Goal: Information Seeking & Learning: Find specific page/section

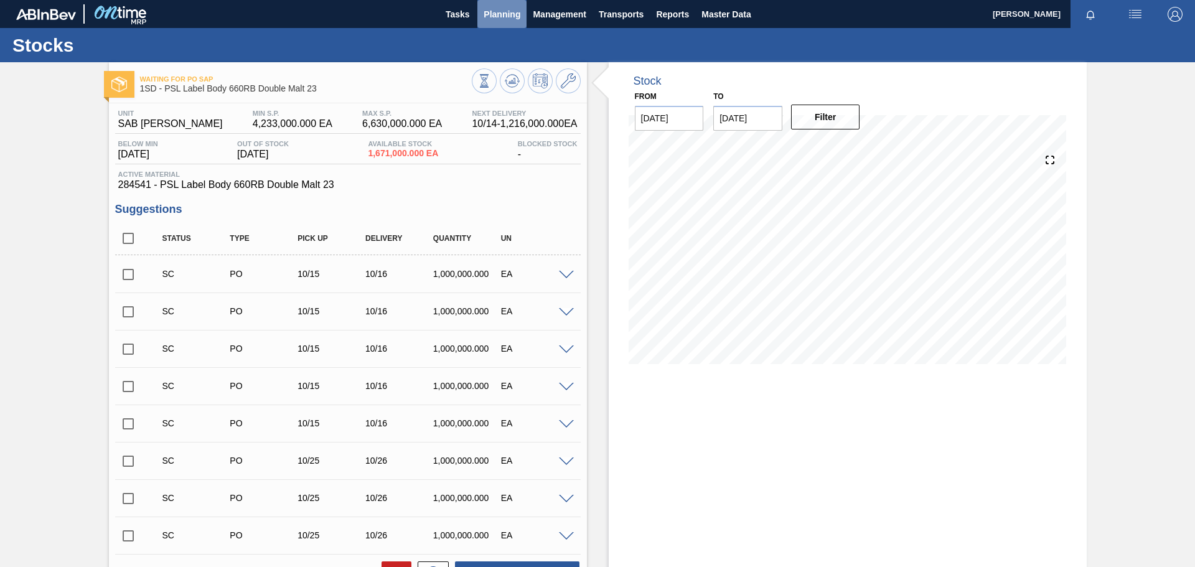
click at [502, 19] on span "Planning" at bounding box center [502, 14] width 37 height 15
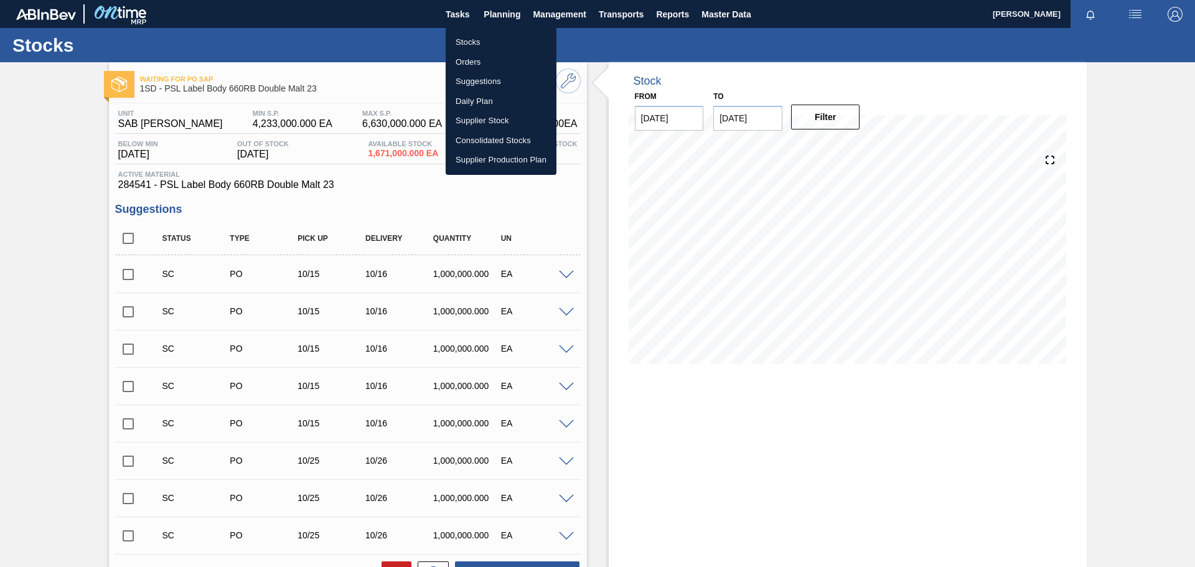
click at [471, 45] on li "Stocks" at bounding box center [501, 42] width 111 height 20
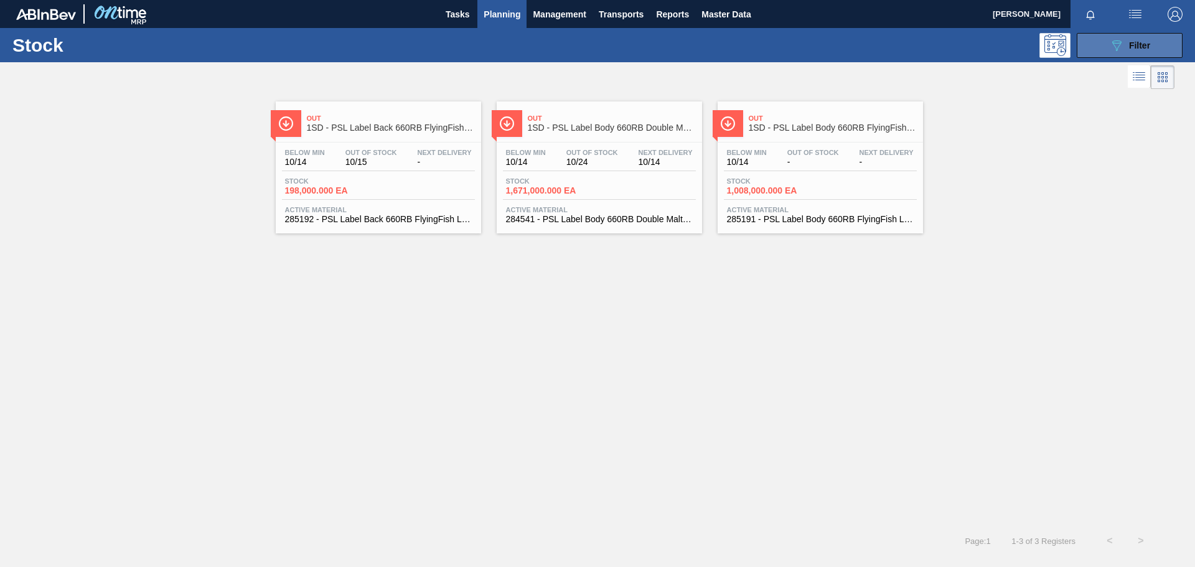
click at [1129, 44] on span "Filter" at bounding box center [1139, 45] width 21 height 10
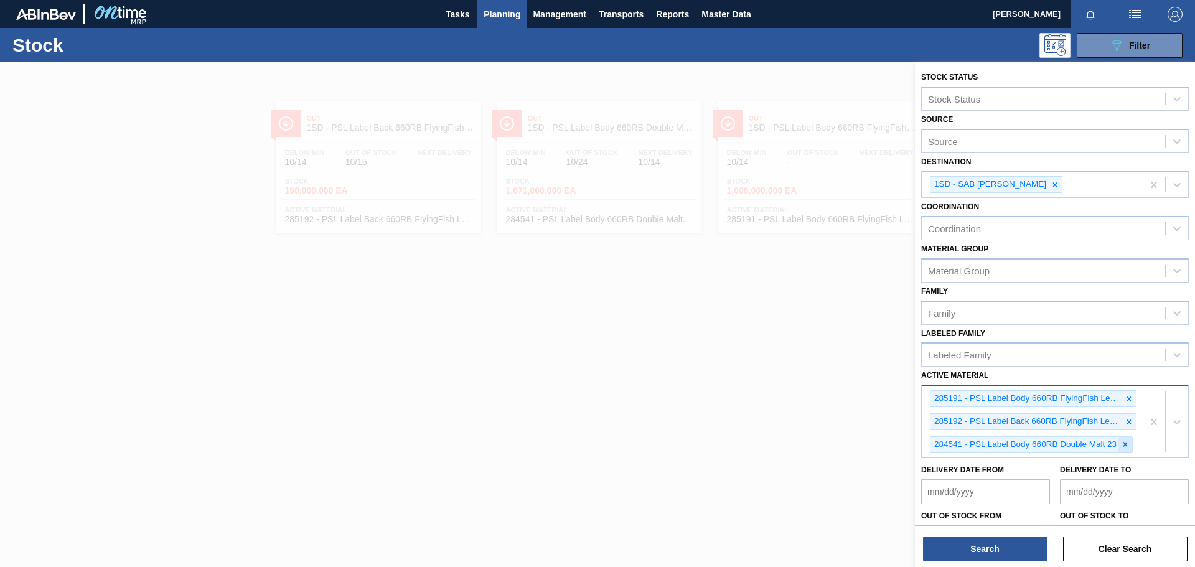
click at [1129, 448] on icon at bounding box center [1125, 444] width 9 height 9
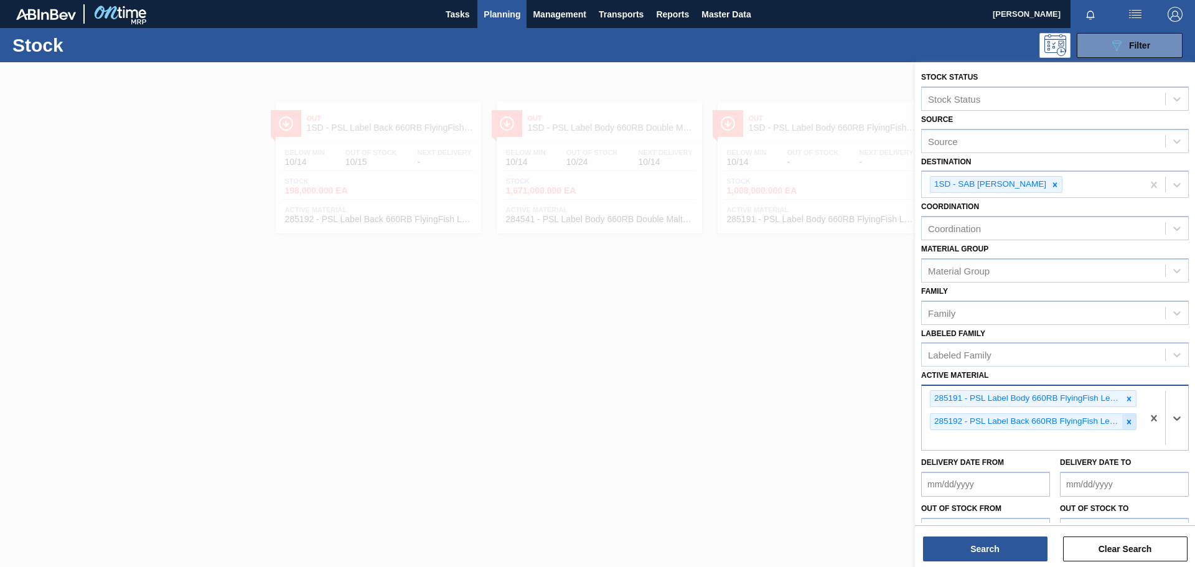
click at [1125, 422] on icon at bounding box center [1129, 422] width 9 height 9
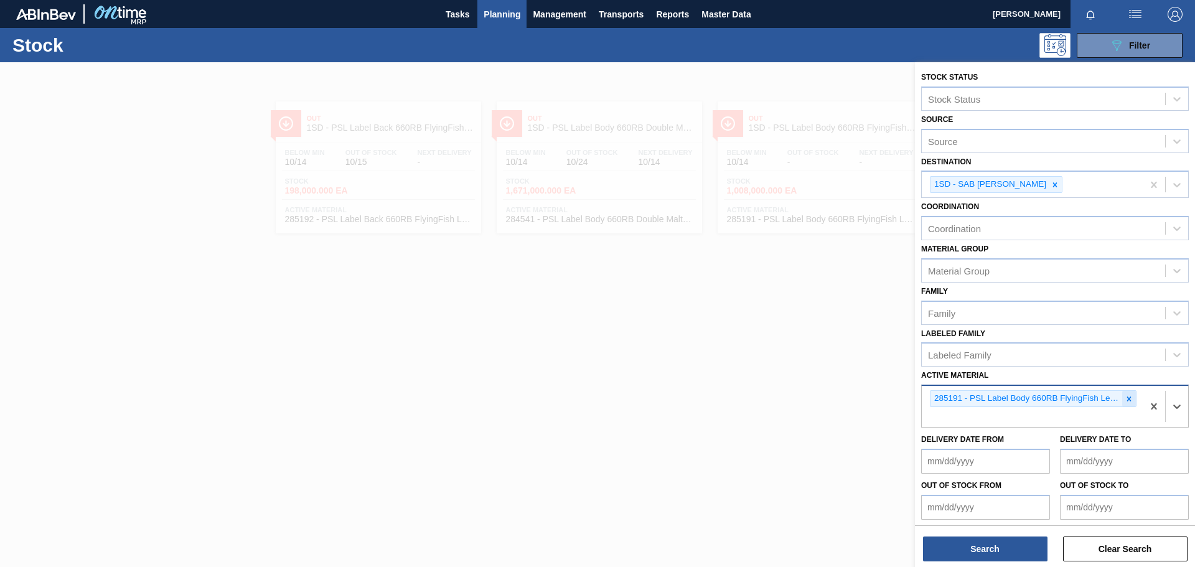
click at [1126, 398] on icon at bounding box center [1129, 399] width 9 height 9
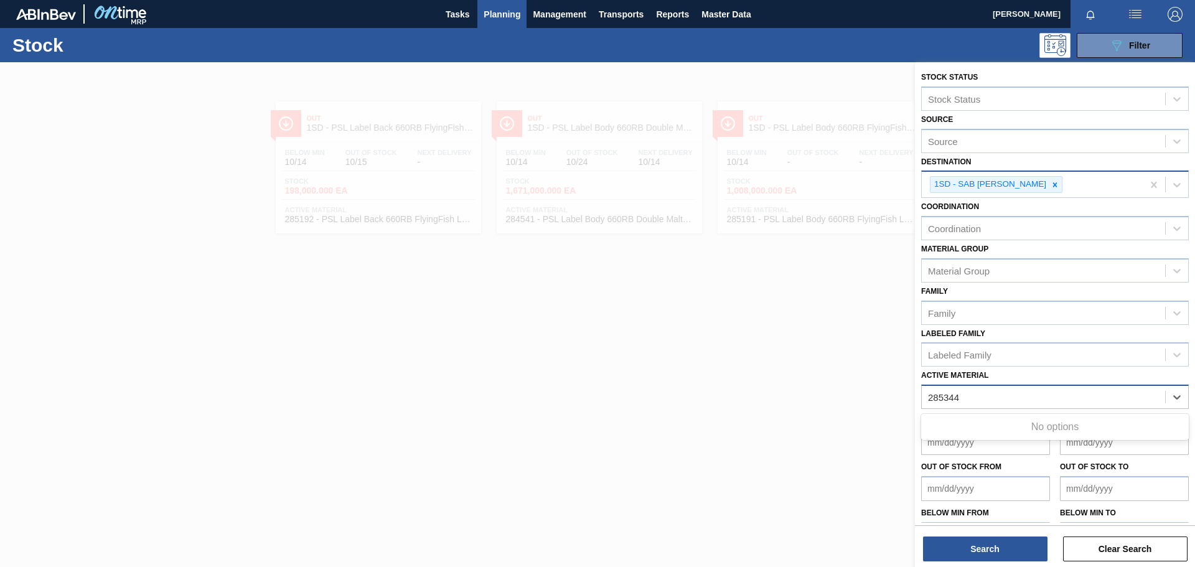
click at [1052, 187] on icon at bounding box center [1055, 185] width 9 height 9
type Material "285344"
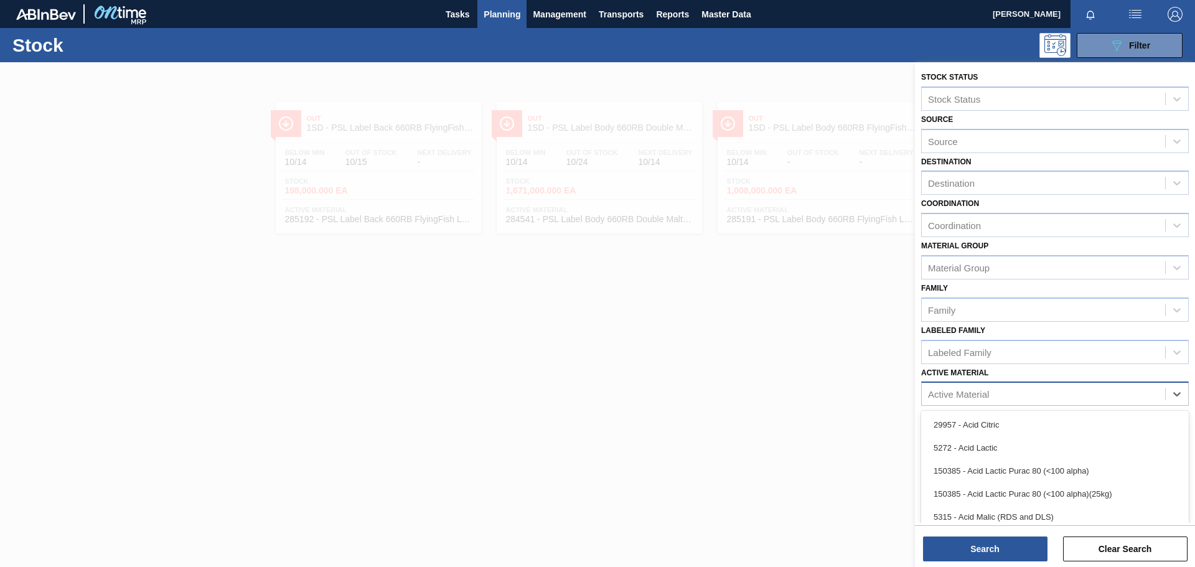
click at [1074, 394] on div "Active Material" at bounding box center [1043, 394] width 243 height 18
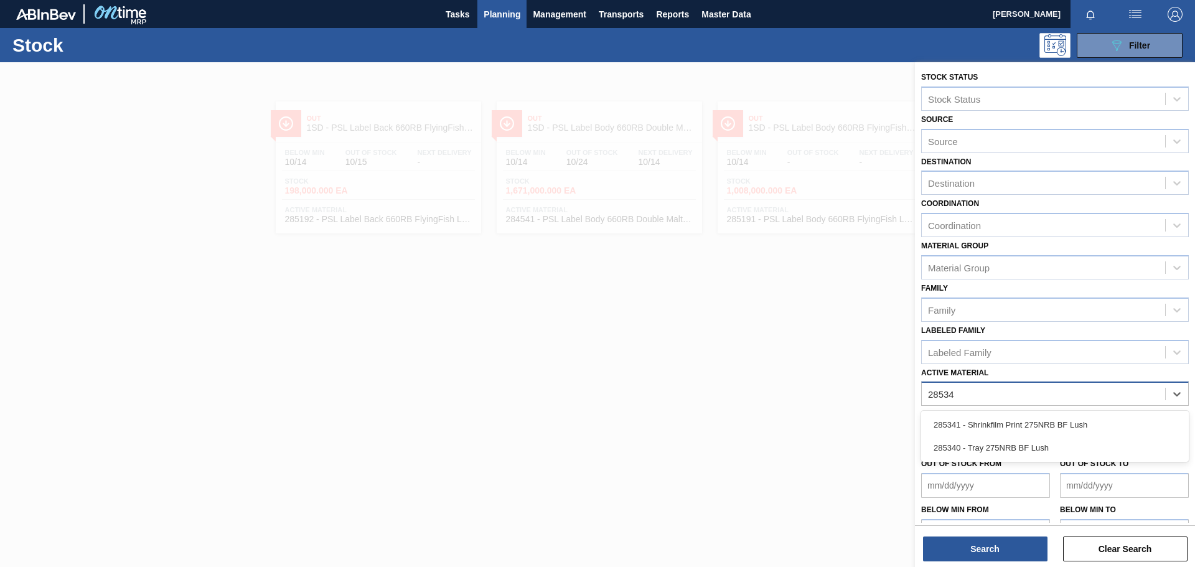
type Material "285344"
click at [1071, 392] on div "Active Material" at bounding box center [1043, 394] width 243 height 18
click at [780, 389] on div at bounding box center [597, 345] width 1195 height 567
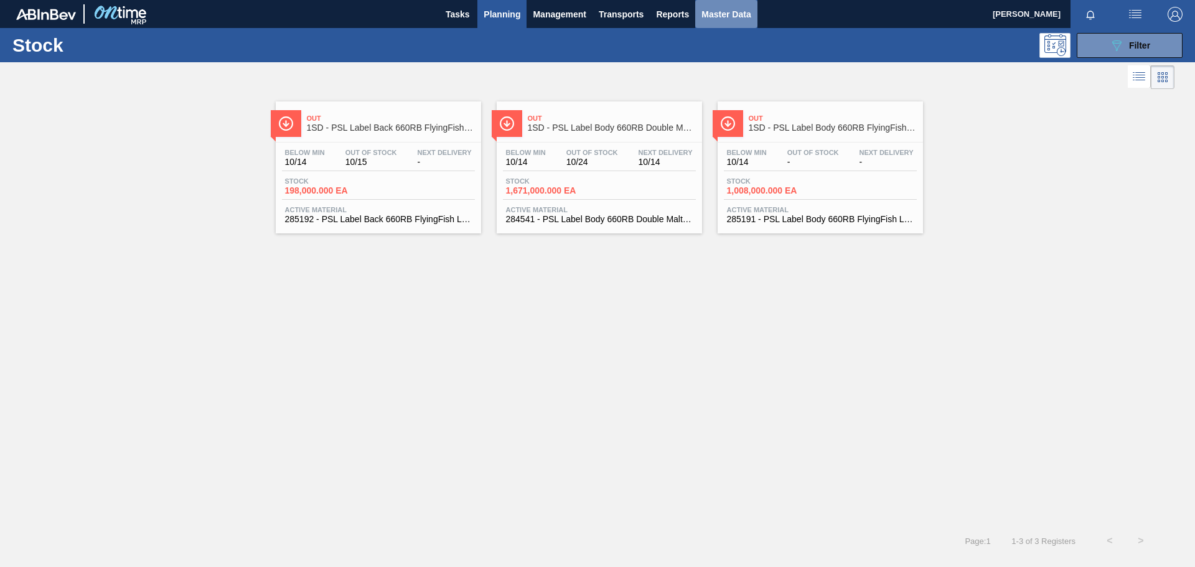
click at [717, 14] on span "Master Data" at bounding box center [726, 14] width 49 height 15
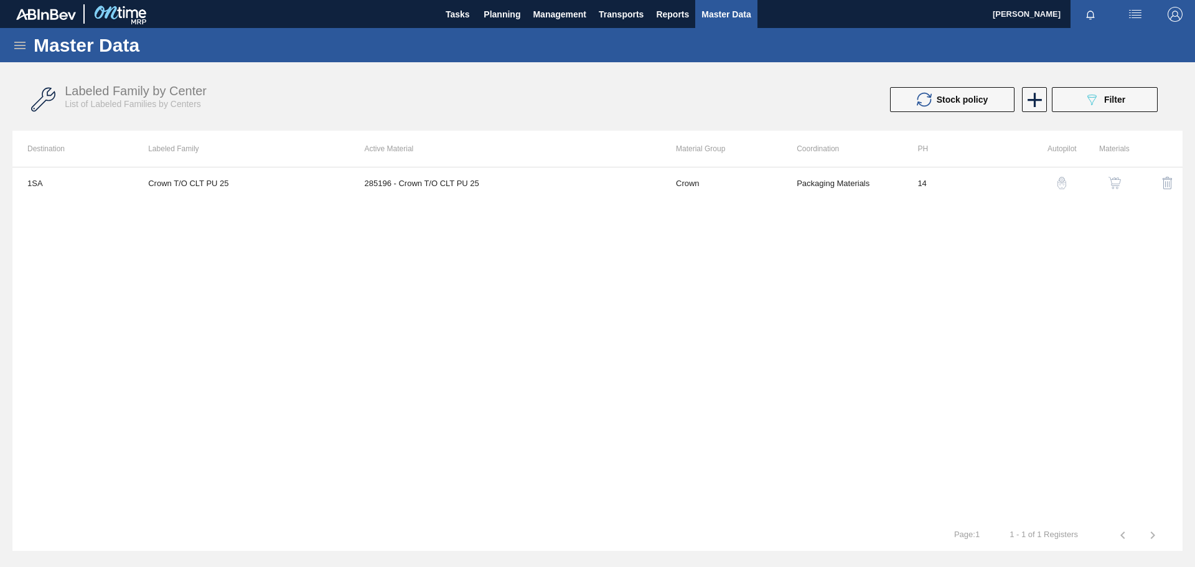
click at [19, 43] on icon at bounding box center [19, 45] width 15 height 15
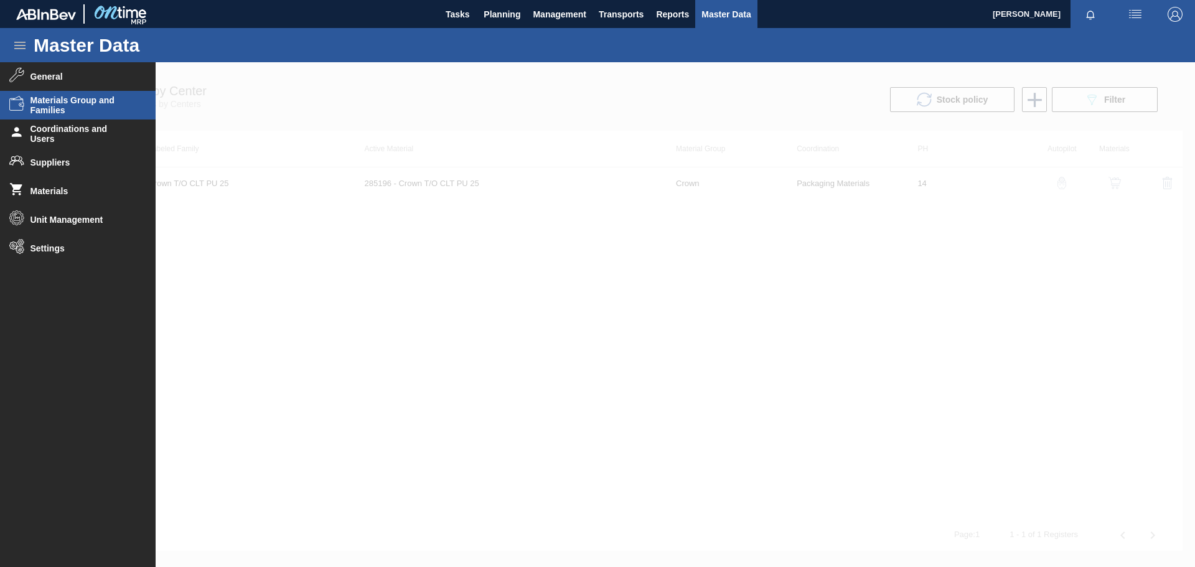
click at [79, 109] on span "Materials Group and Families" at bounding box center [82, 105] width 103 height 20
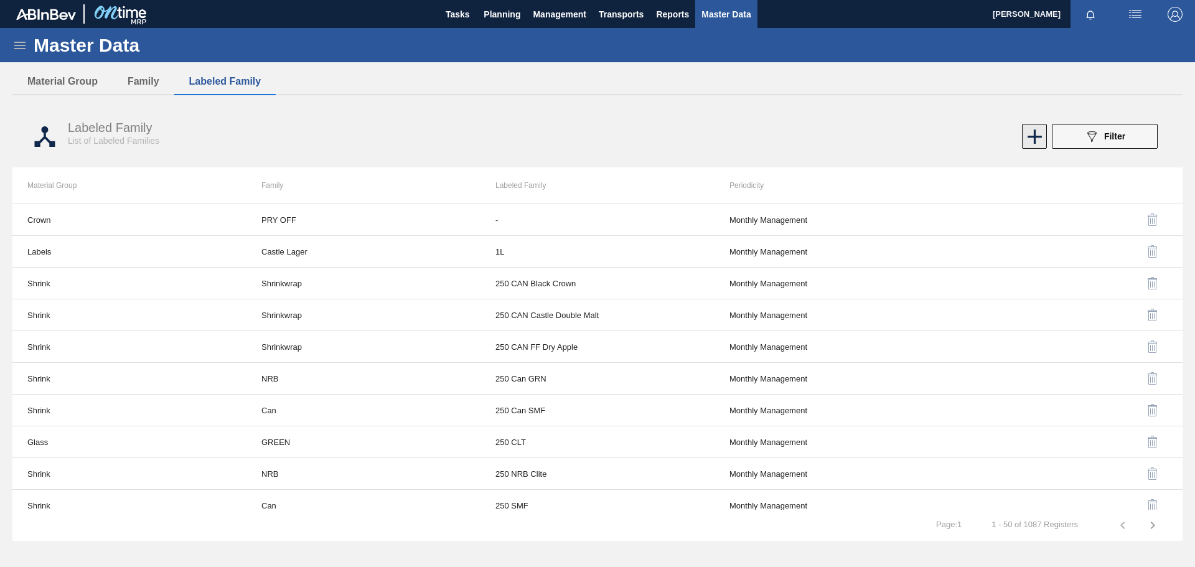
click at [1032, 136] on icon at bounding box center [1035, 137] width 14 height 14
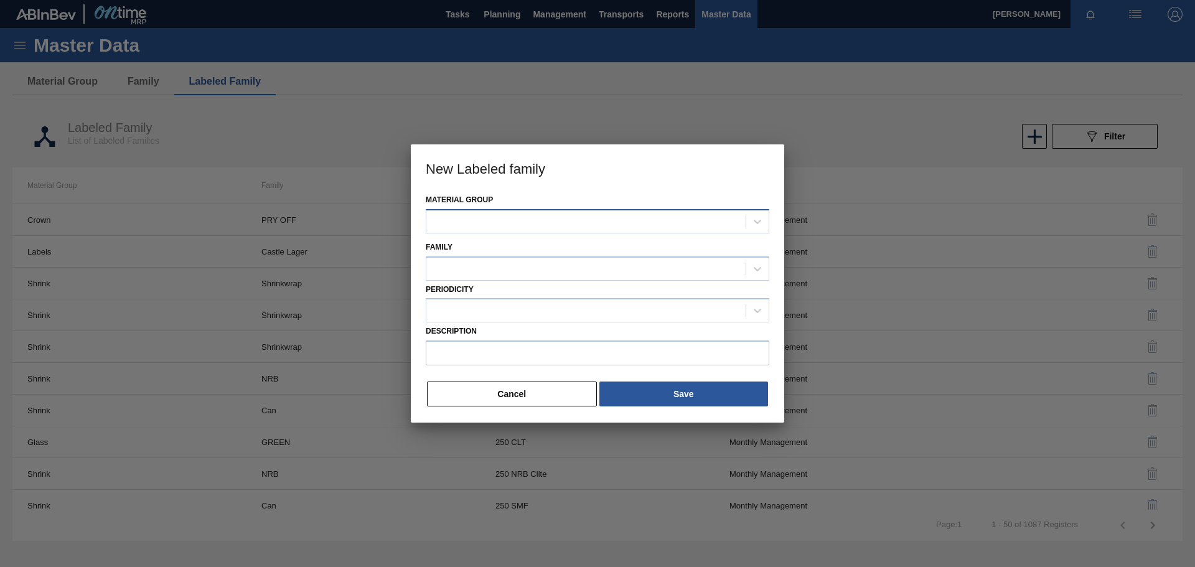
click at [571, 218] on div at bounding box center [585, 221] width 319 height 18
type Group "Crown"
click at [585, 248] on div "Crown" at bounding box center [598, 252] width 344 height 23
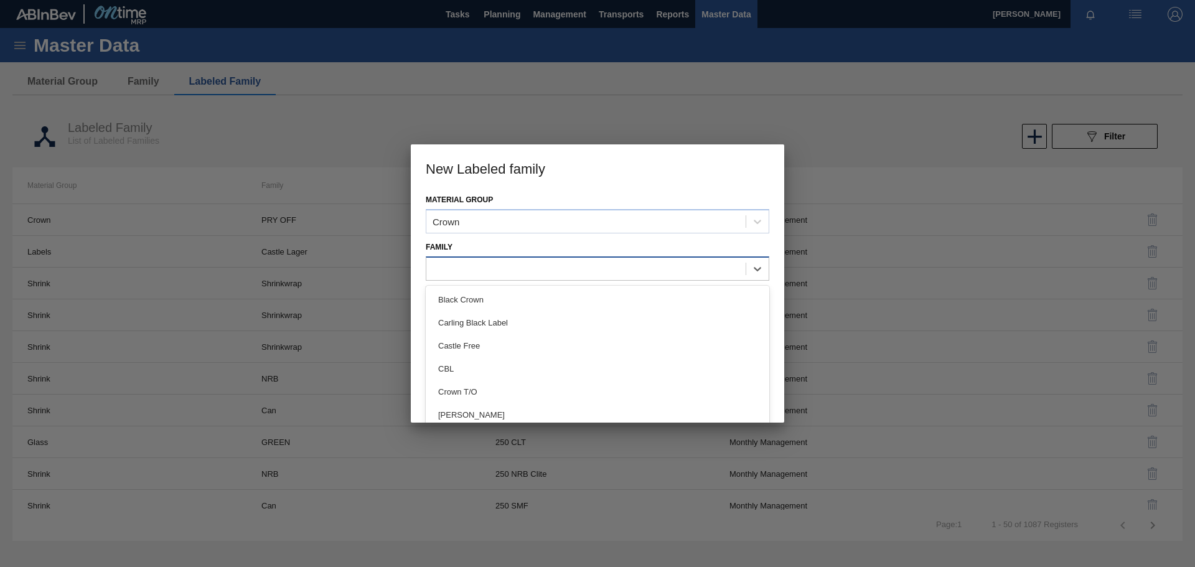
click at [465, 266] on div at bounding box center [585, 269] width 319 height 18
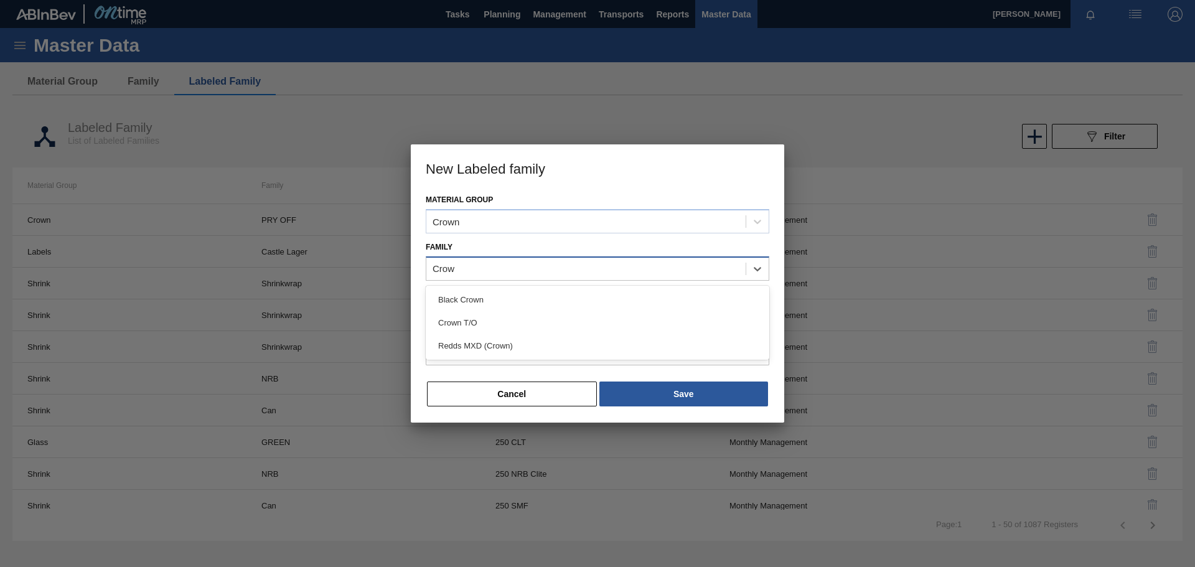
type input "Crown"
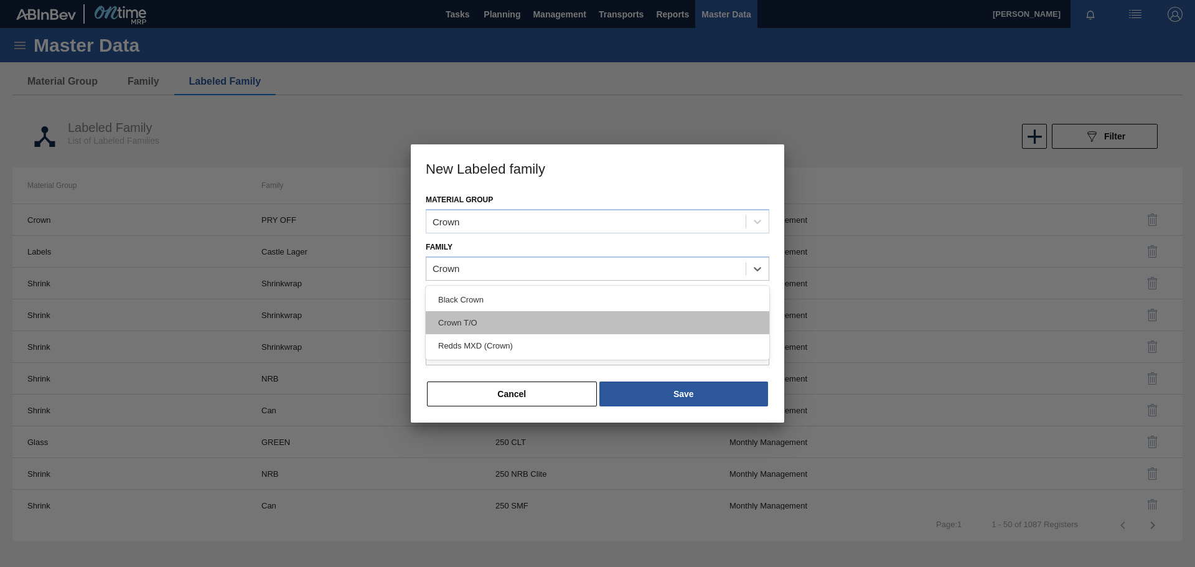
click at [463, 318] on div "Crown T/O" at bounding box center [598, 322] width 344 height 23
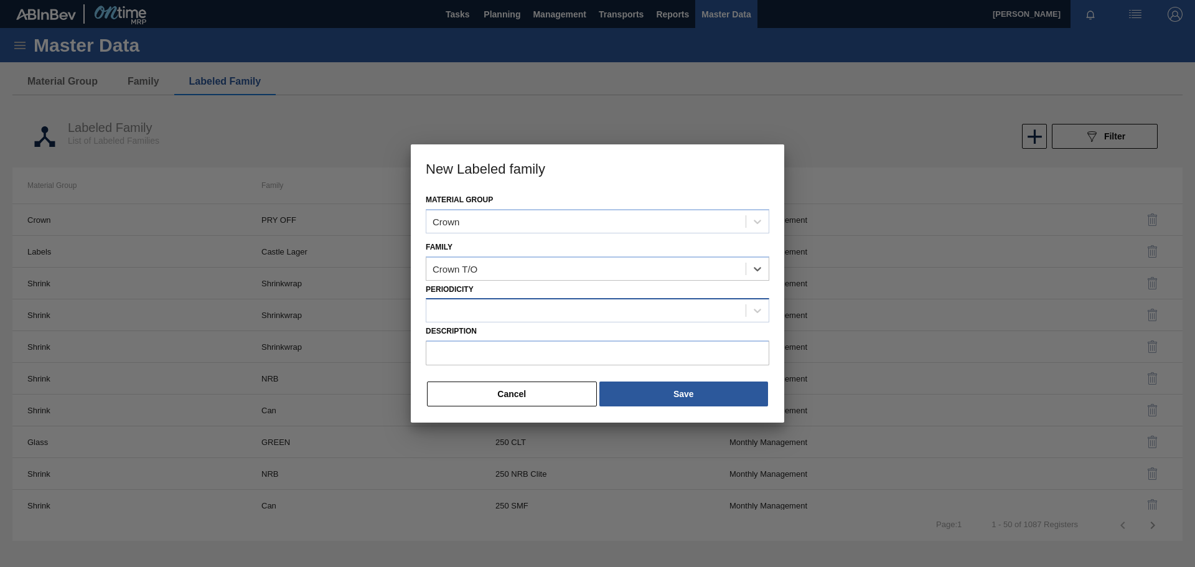
click at [465, 309] on div at bounding box center [585, 311] width 319 height 18
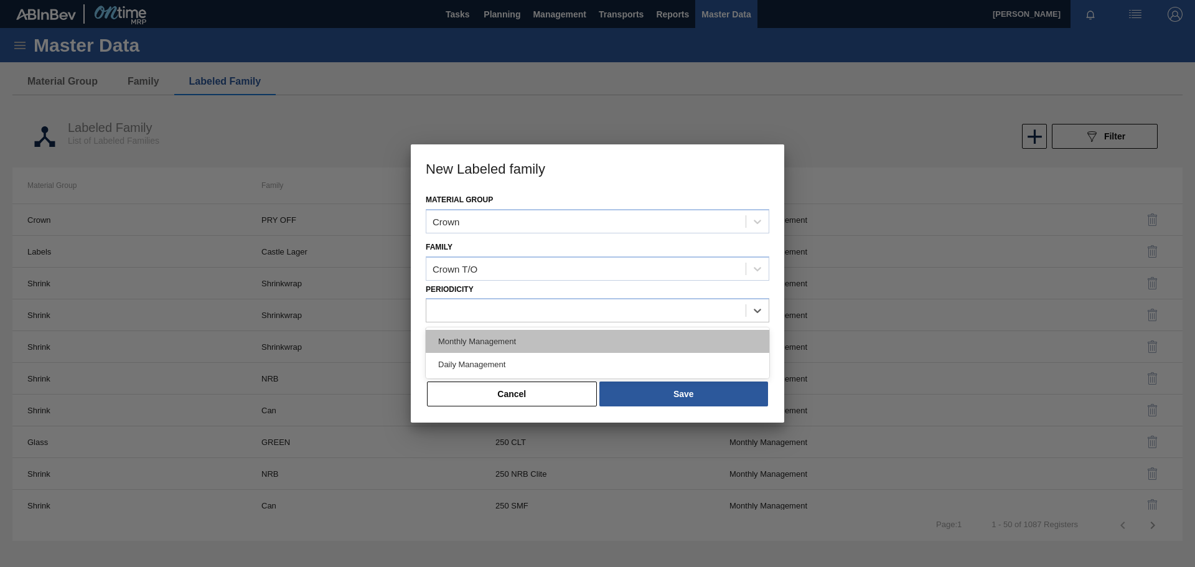
click at [471, 340] on div "Monthly Management" at bounding box center [598, 341] width 344 height 23
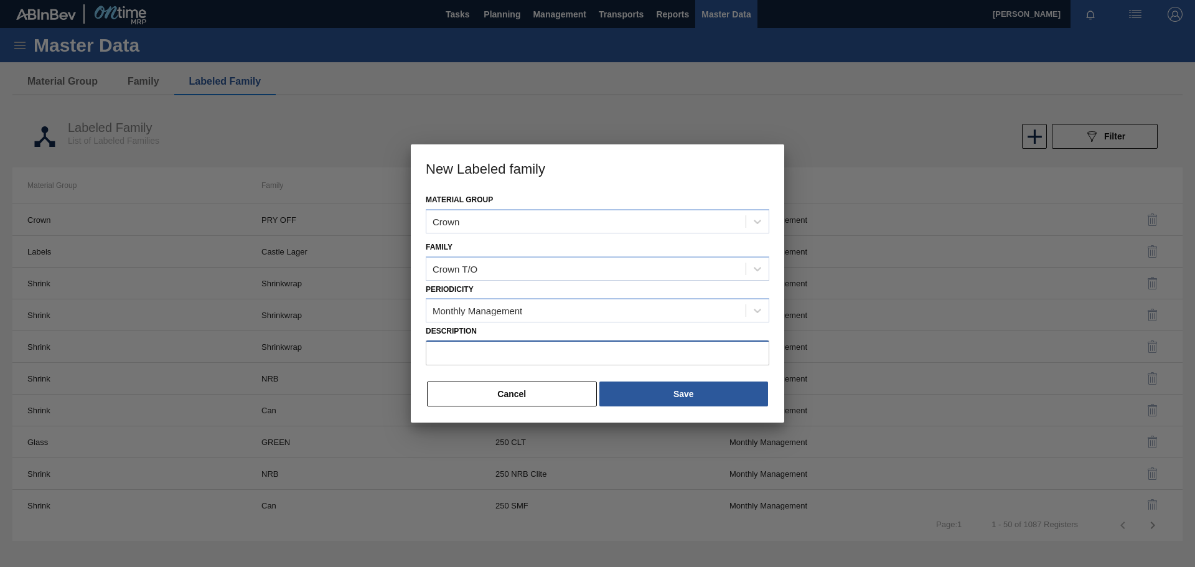
click at [461, 349] on input "Description" at bounding box center [598, 353] width 344 height 25
click at [479, 356] on input "Description" at bounding box center [598, 353] width 344 height 25
paste input "Crown T/O Flying Fish Promo 2025"
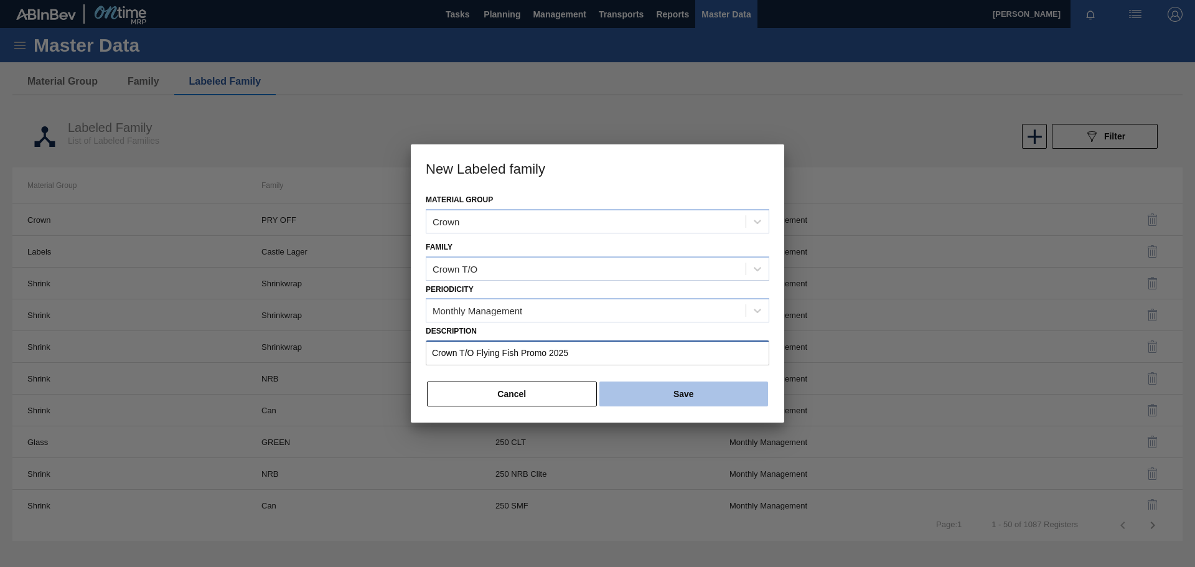
type input "Crown T/O Flying Fish Promo 2025"
click at [643, 390] on button "Save" at bounding box center [684, 394] width 169 height 25
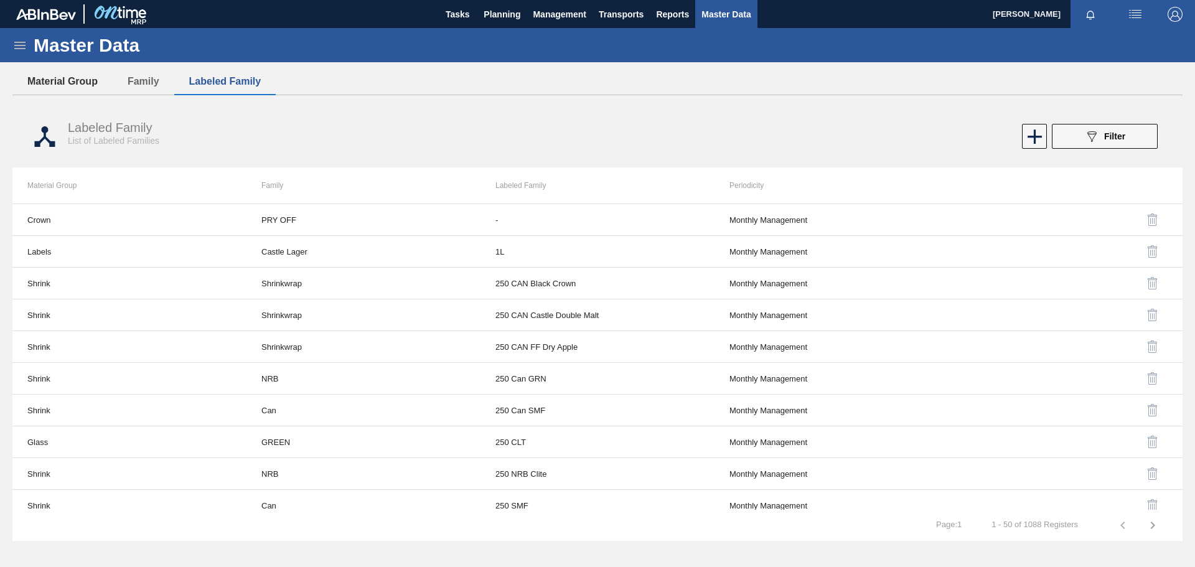
click at [83, 83] on button "Material Group" at bounding box center [62, 81] width 100 height 26
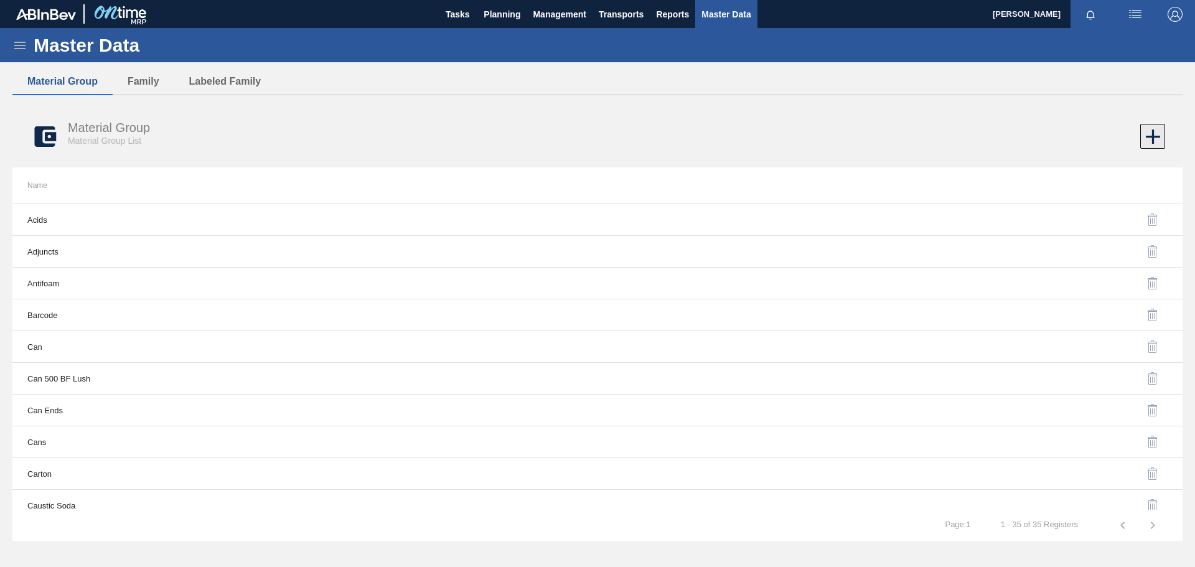
click at [1152, 140] on icon at bounding box center [1153, 137] width 14 height 14
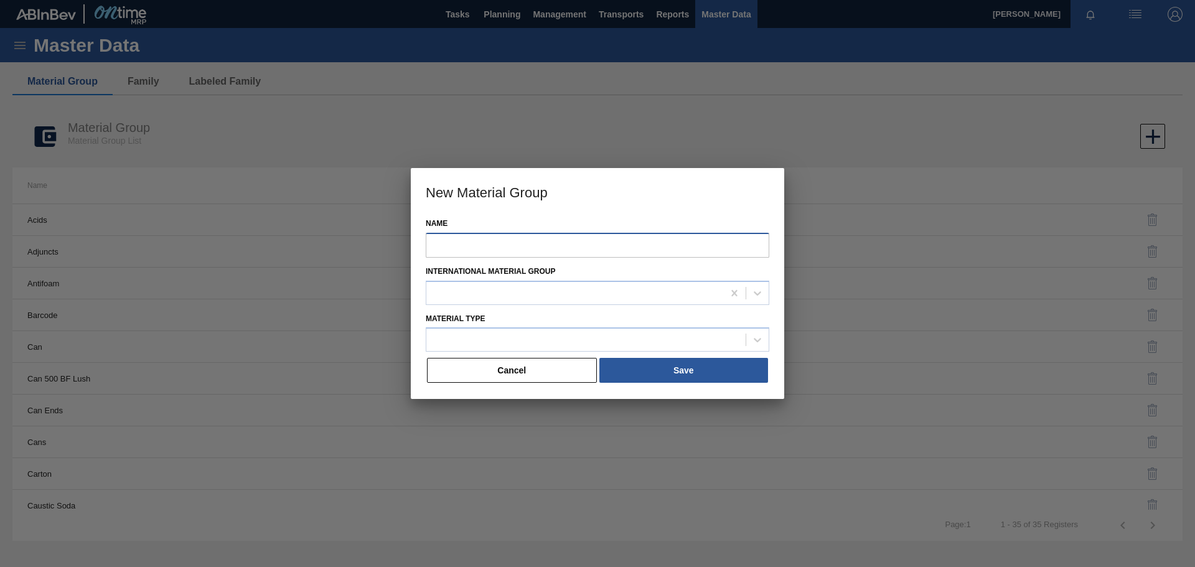
click at [489, 247] on input "Name" at bounding box center [598, 245] width 344 height 25
drag, startPoint x: 496, startPoint y: 243, endPoint x: 331, endPoint y: 239, distance: 165.1
click at [331, 239] on div "New Material Group Name Crow International Material [PERSON_NAME] Type Cancel S…" at bounding box center [597, 283] width 1195 height 567
paste input "n T/O Flying Fish Promo 2025"
type input "Crown T/O Flying Fish Promo 2025"
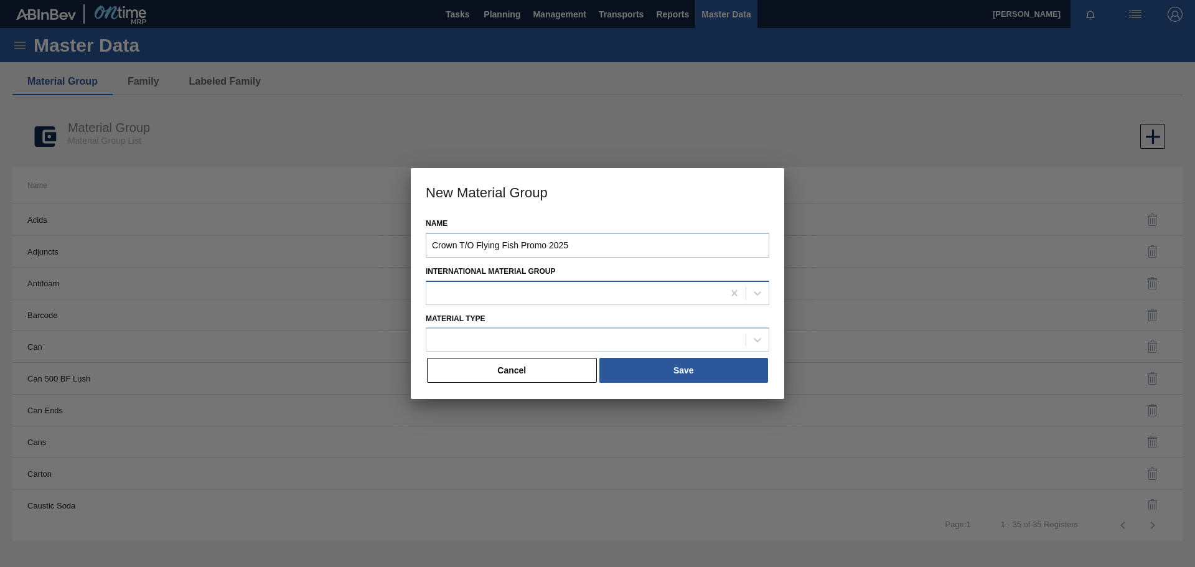
click at [622, 290] on div at bounding box center [574, 293] width 297 height 18
click at [469, 343] on div at bounding box center [585, 340] width 319 height 18
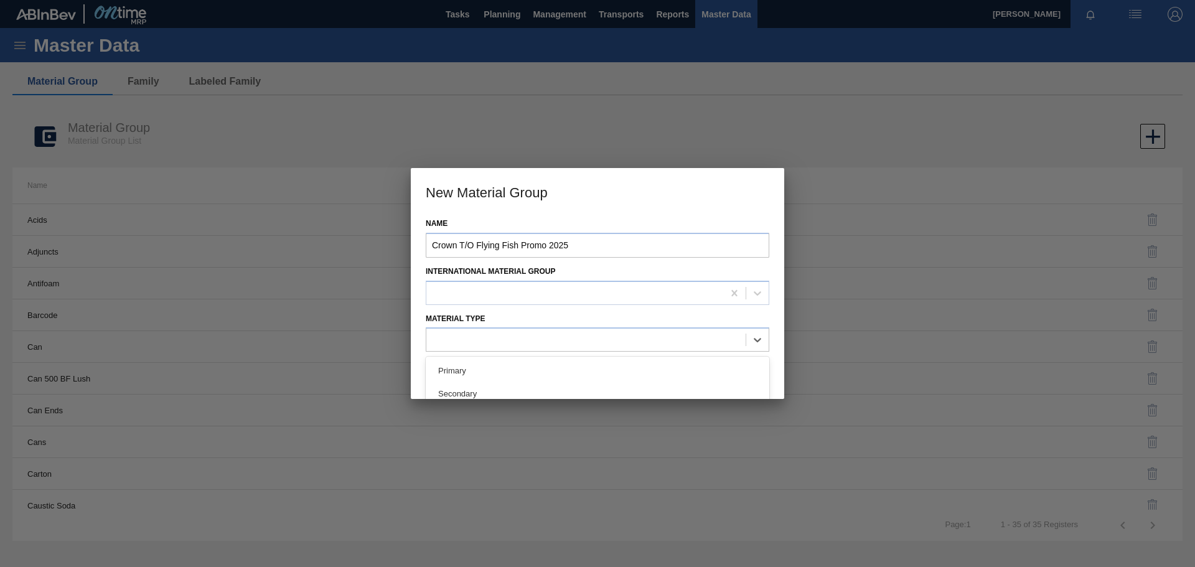
click at [459, 393] on div "Secondary" at bounding box center [598, 393] width 344 height 23
click at [714, 373] on button "Save" at bounding box center [684, 370] width 169 height 25
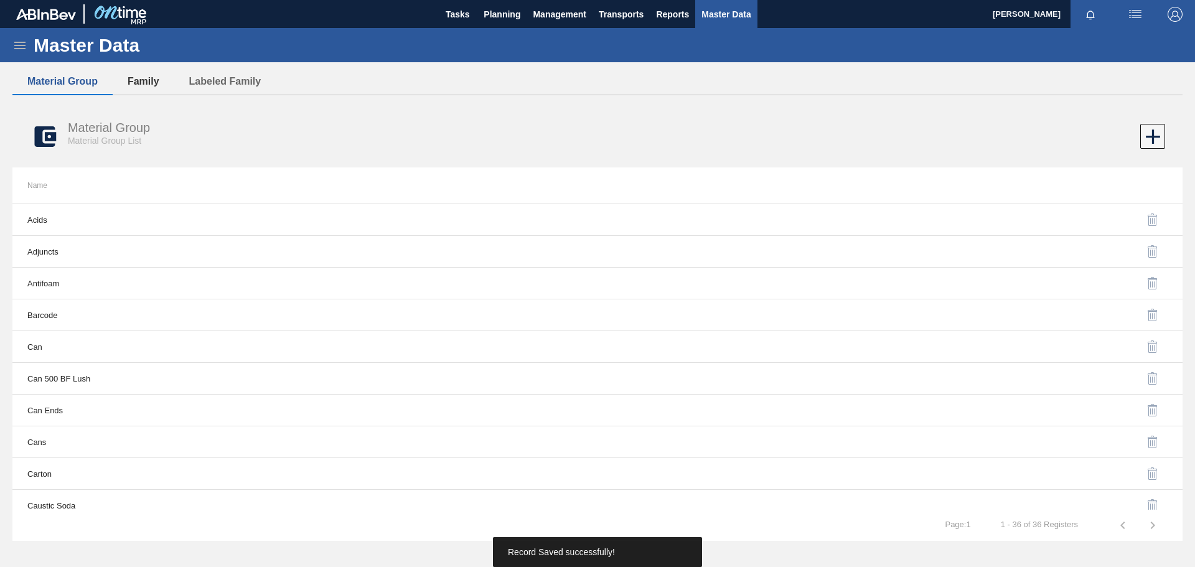
click at [144, 81] on button "Family" at bounding box center [144, 81] width 62 height 26
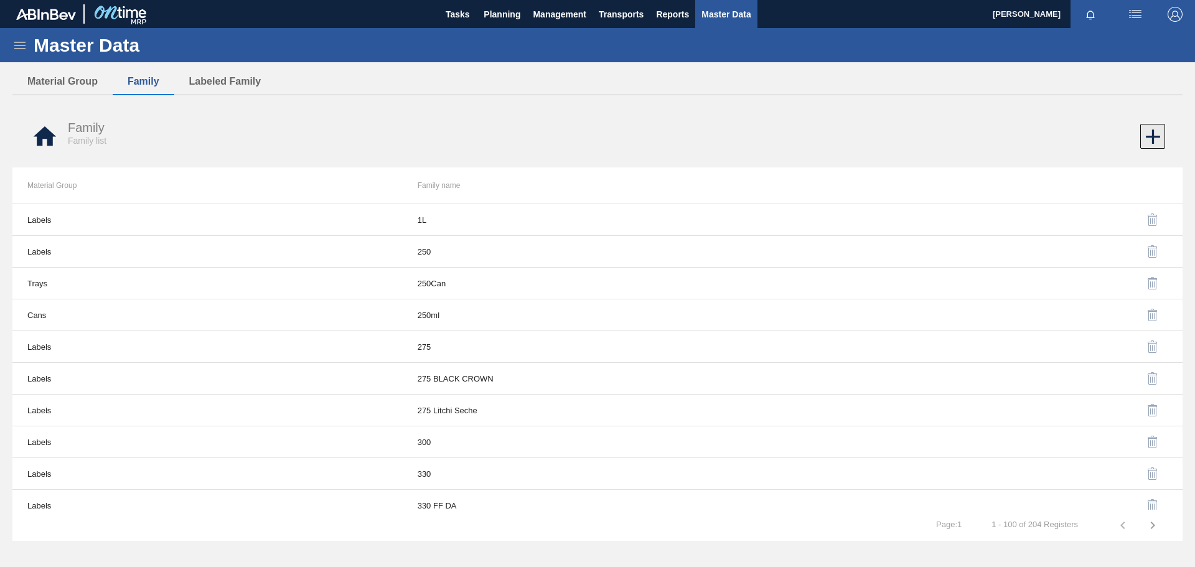
click at [1152, 137] on icon at bounding box center [1153, 137] width 14 height 14
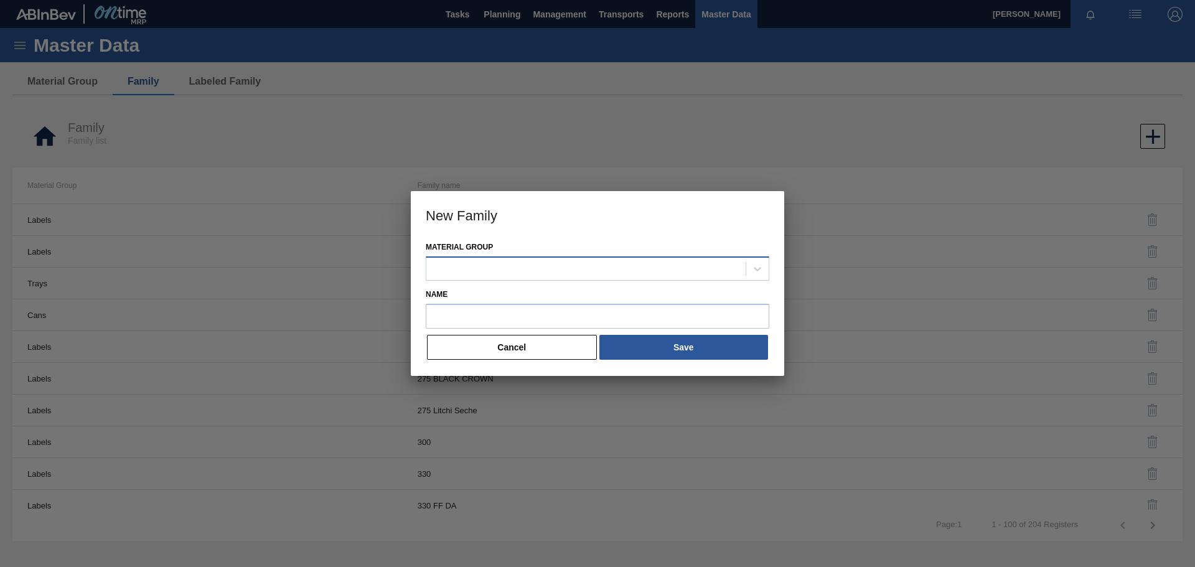
click at [519, 265] on div at bounding box center [585, 269] width 319 height 18
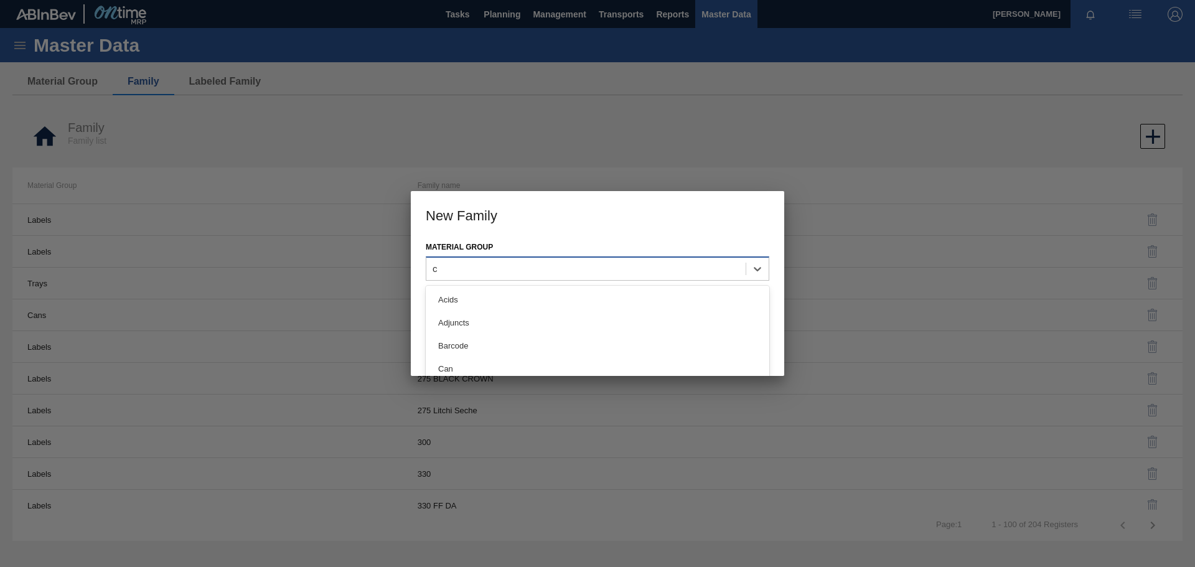
type Group "cr"
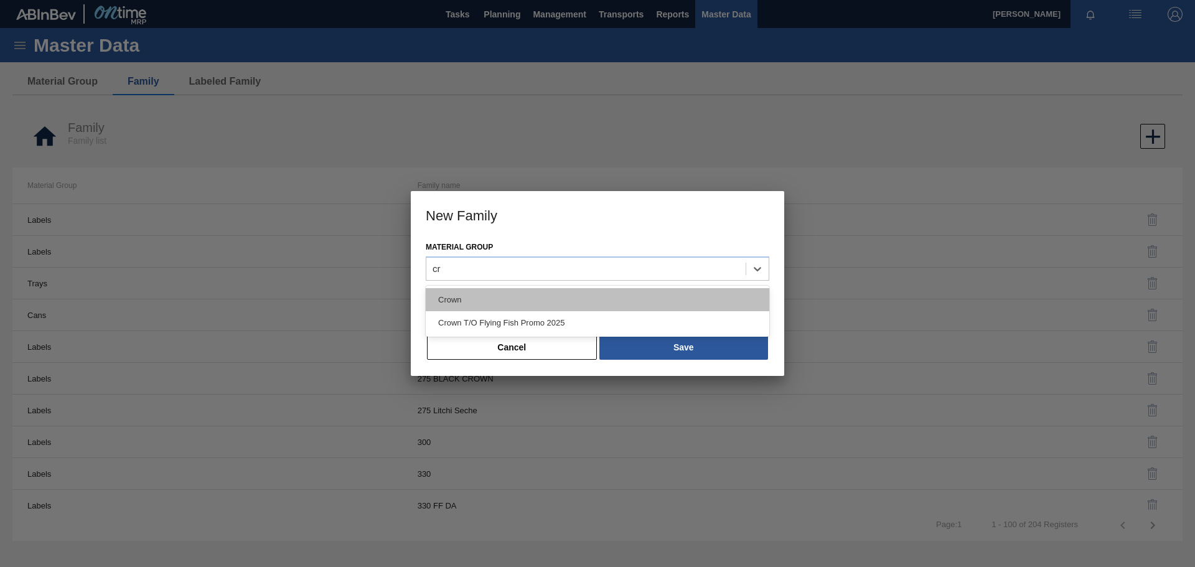
click at [506, 301] on div "Crown" at bounding box center [598, 299] width 344 height 23
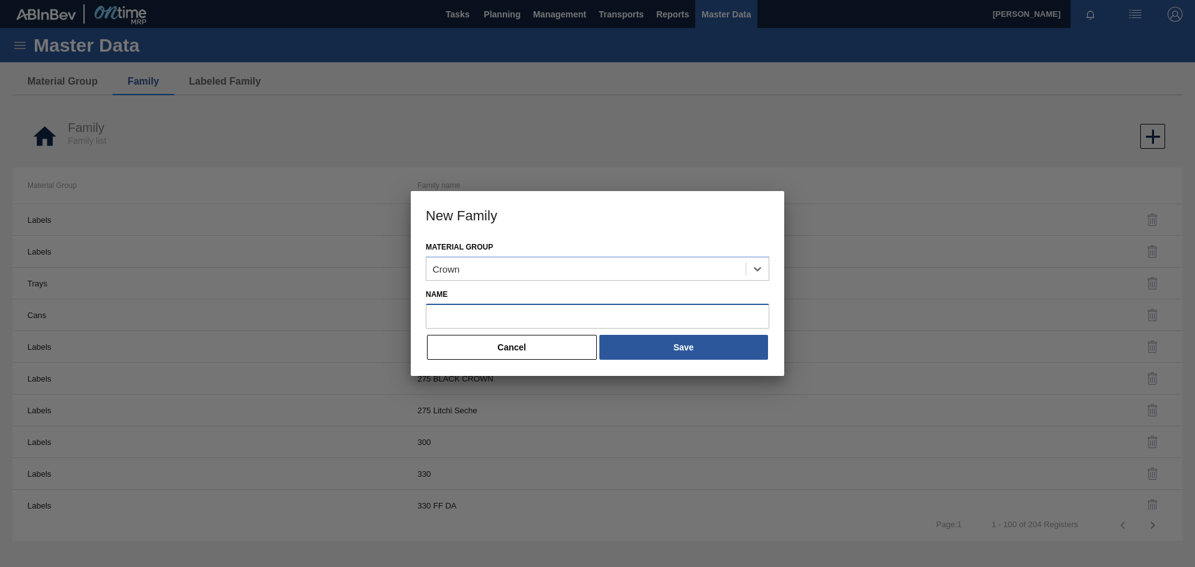
click at [468, 316] on input "Name" at bounding box center [598, 316] width 344 height 25
paste input "Crown T/O Flying Fish Promo 2025"
type input "Crown T/O Flying Fish Promo 2025"
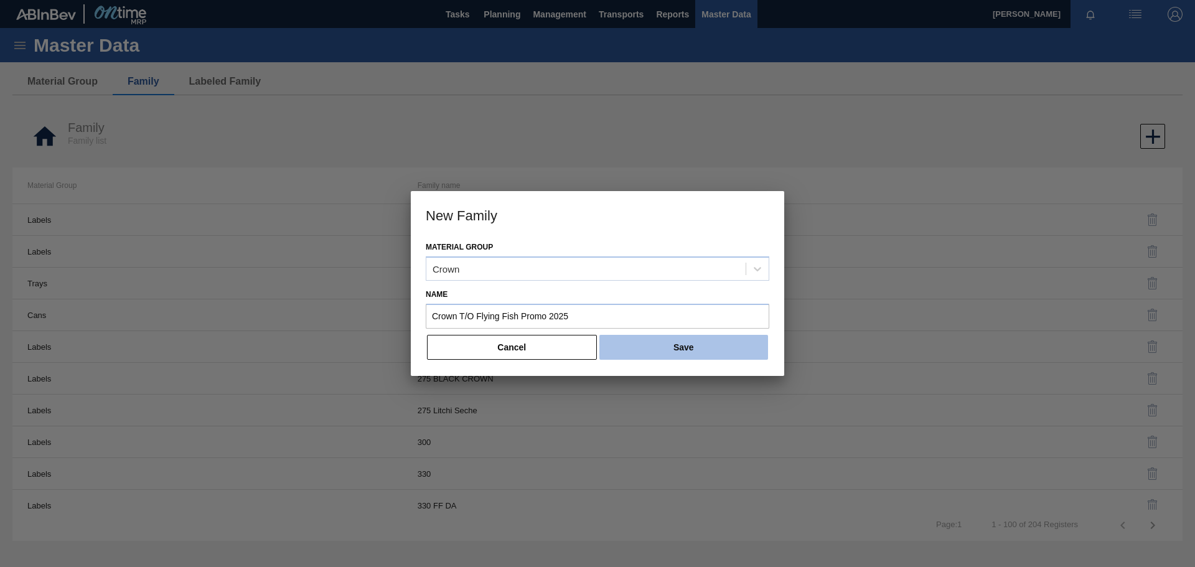
click at [674, 345] on button "Save" at bounding box center [684, 347] width 169 height 25
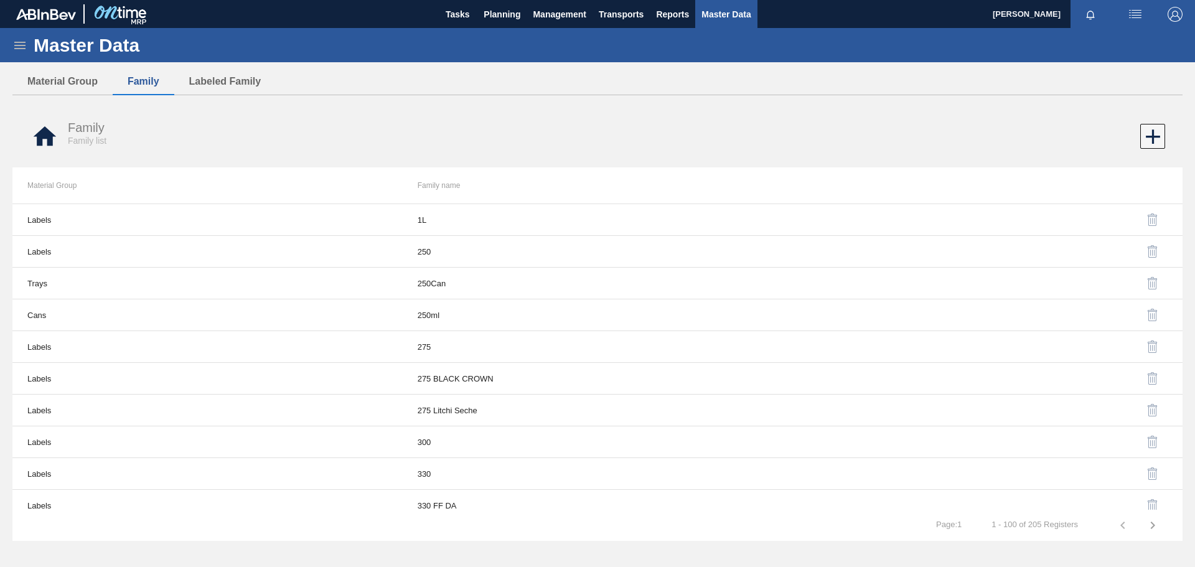
click at [21, 47] on icon at bounding box center [19, 45] width 15 height 15
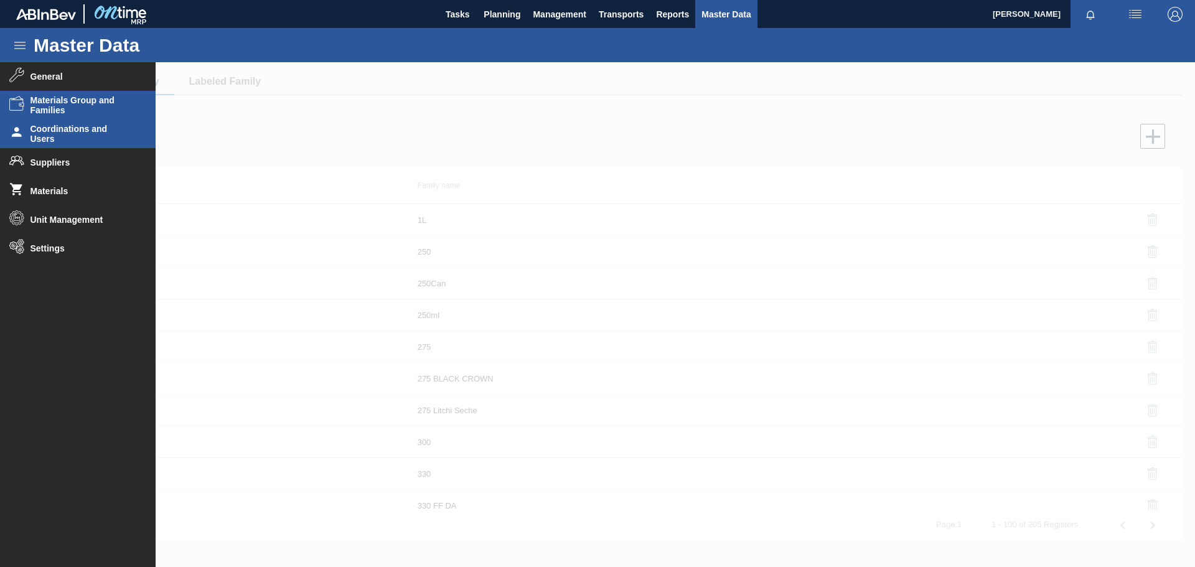
drag, startPoint x: 62, startPoint y: 136, endPoint x: 66, endPoint y: 141, distance: 6.6
click at [66, 141] on span "Coordinations and Users" at bounding box center [82, 134] width 103 height 20
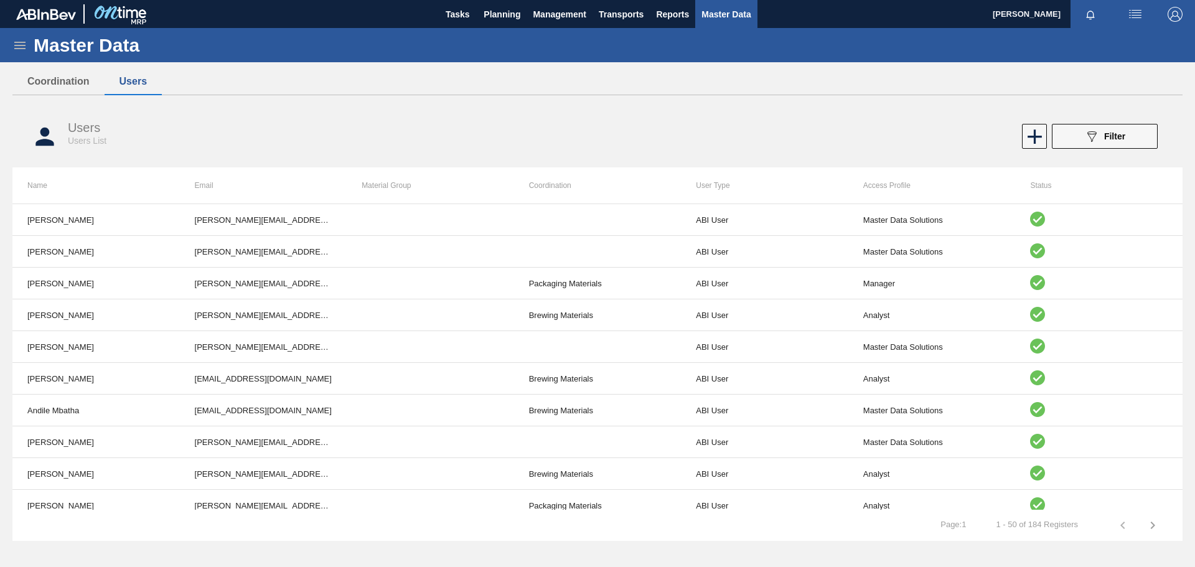
click at [23, 45] on icon at bounding box center [19, 45] width 11 height 7
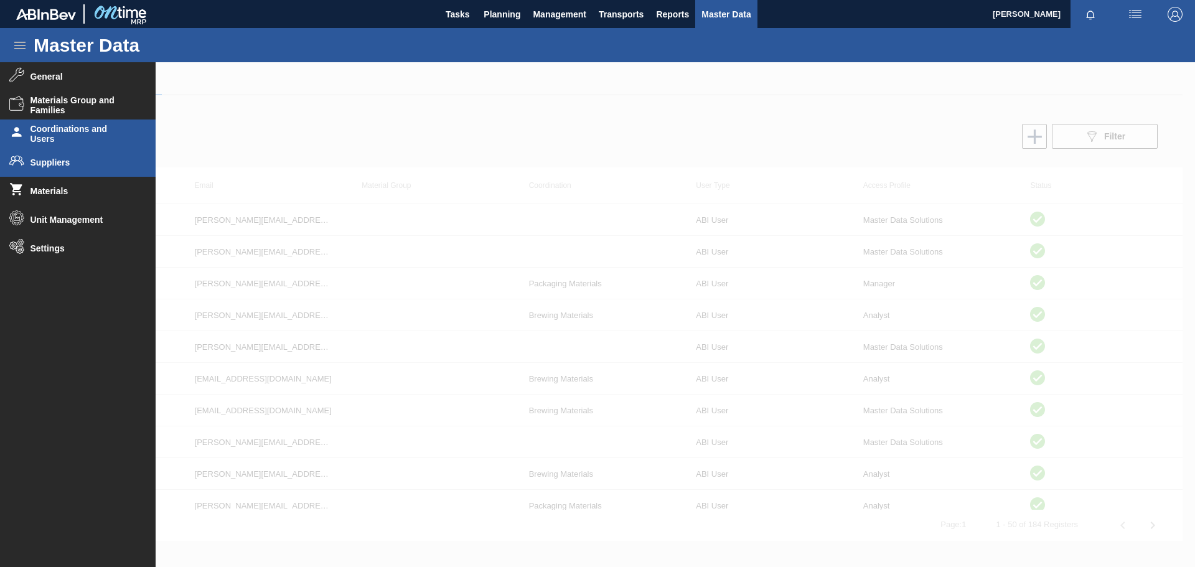
click at [65, 166] on span "Suppliers" at bounding box center [82, 163] width 103 height 10
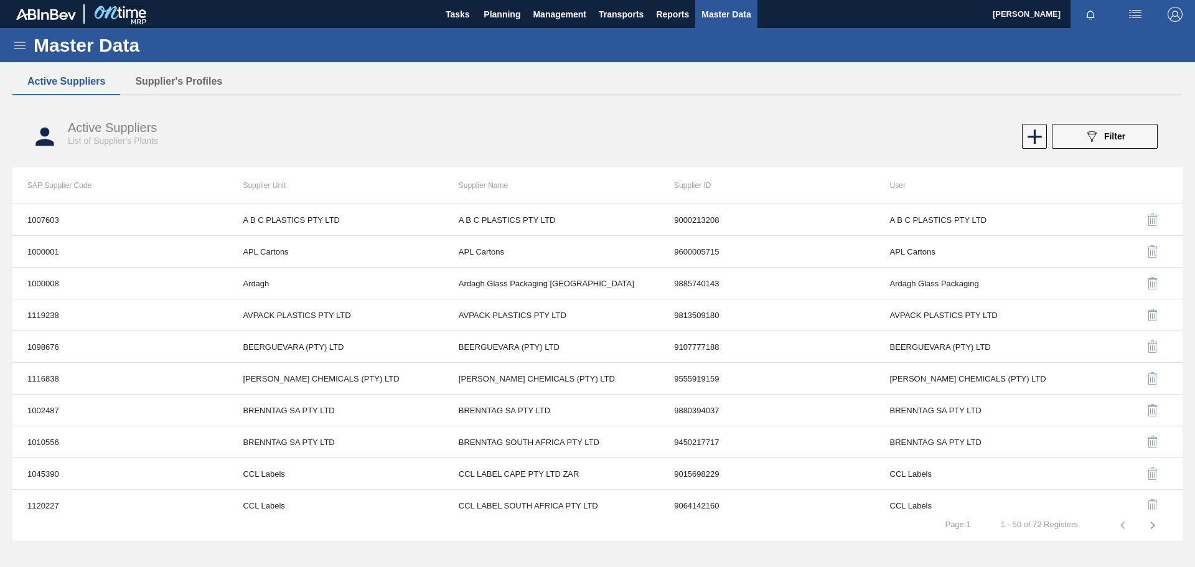
click at [21, 43] on icon at bounding box center [19, 45] width 15 height 15
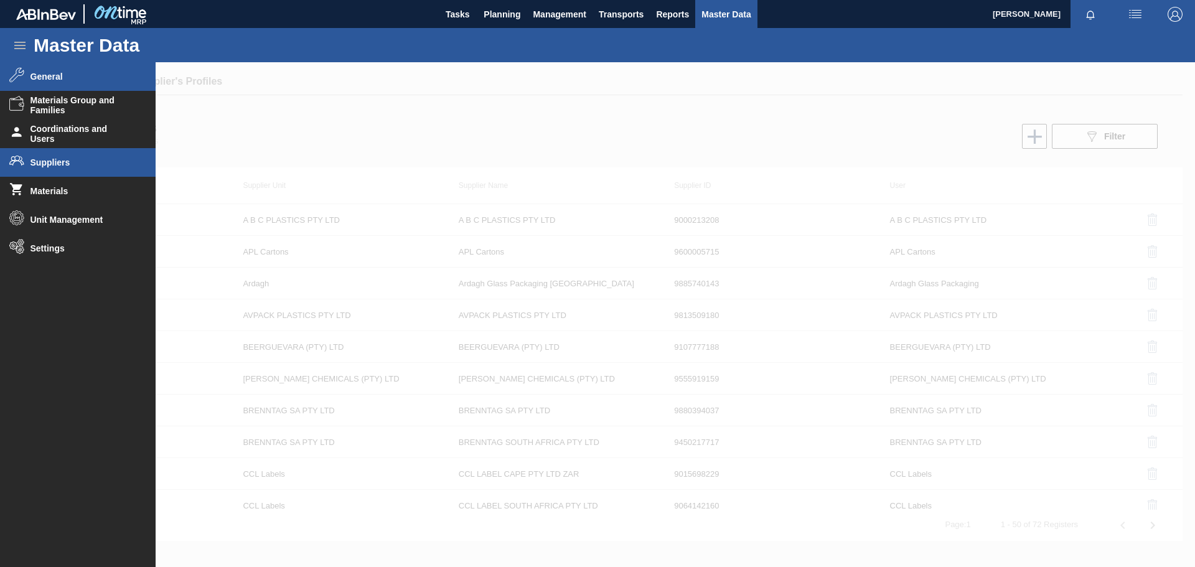
click at [68, 77] on span "General" at bounding box center [82, 77] width 103 height 10
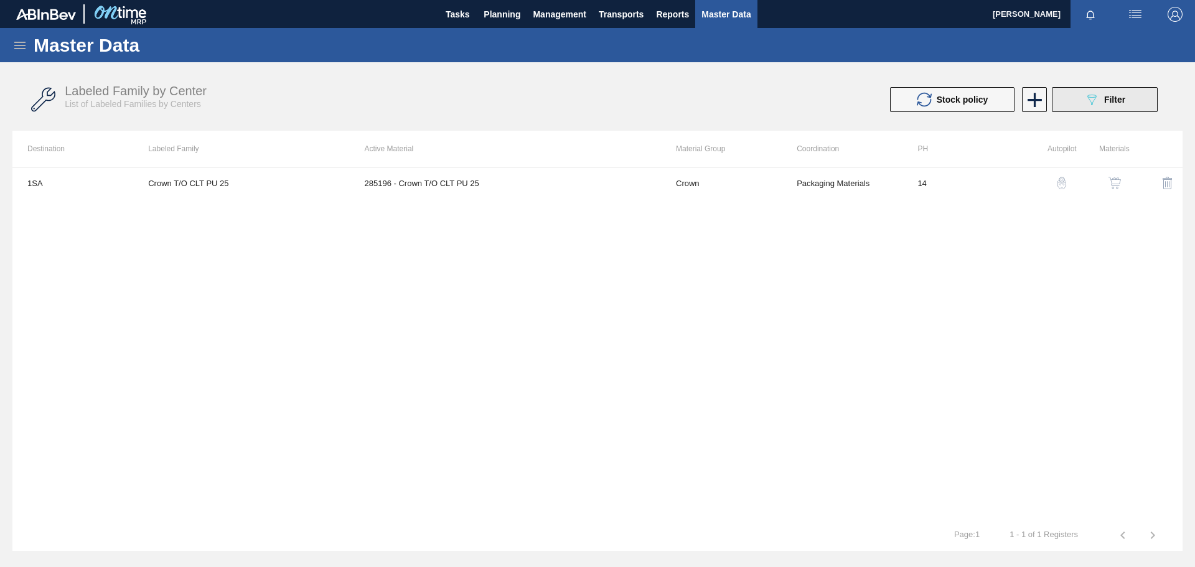
click at [1113, 97] on span "Filter" at bounding box center [1115, 100] width 21 height 10
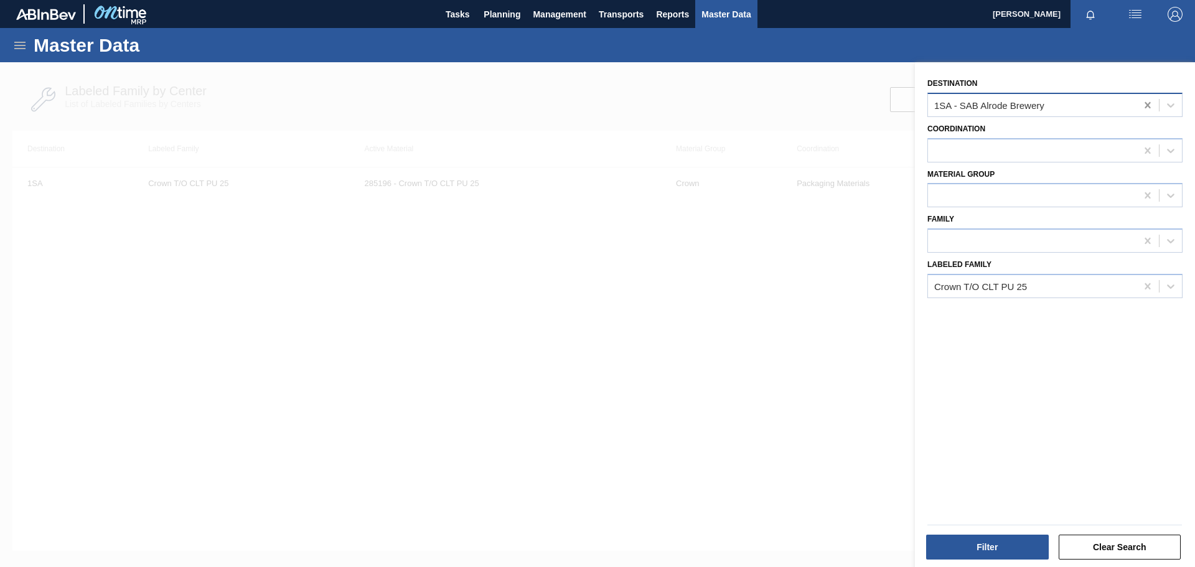
click at [1151, 106] on icon at bounding box center [1148, 105] width 12 height 12
click at [1147, 286] on icon at bounding box center [1148, 286] width 6 height 6
click at [963, 285] on div at bounding box center [1032, 286] width 209 height 18
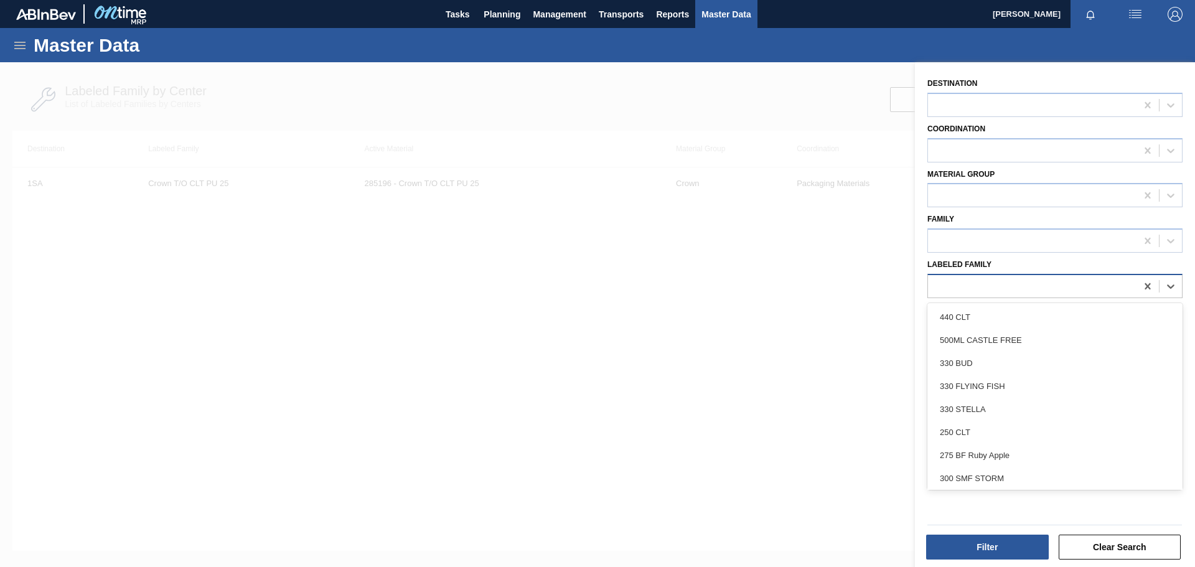
paste Family "Crown T/O Flying Fish Promo 2025"
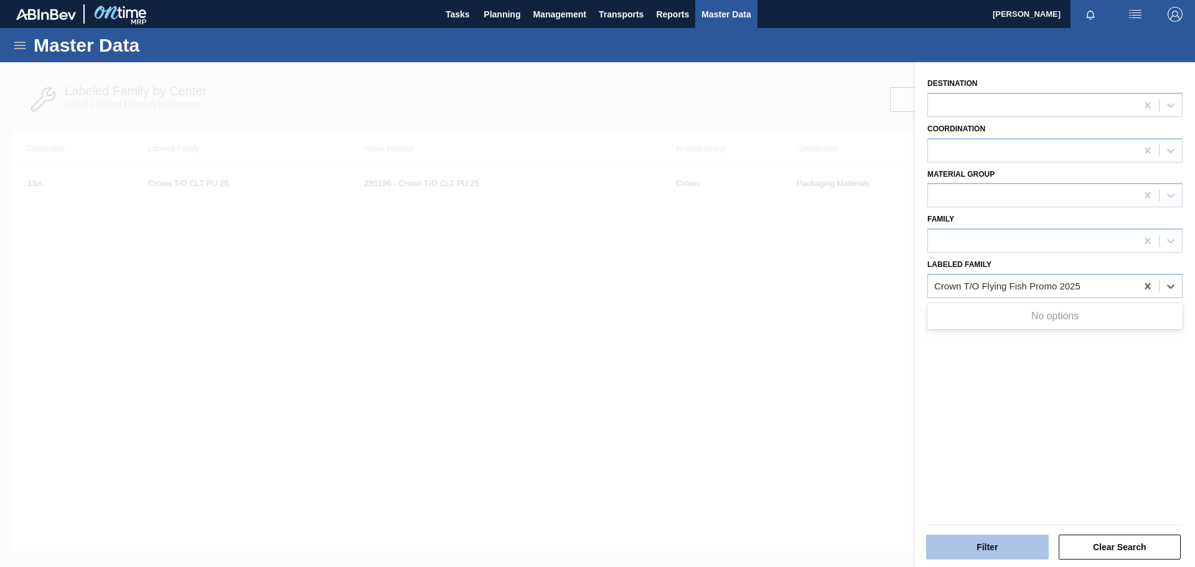
type Family "Crown T/O Flying Fish Promo 2025"
click at [1024, 545] on button "Filter" at bounding box center [987, 547] width 123 height 25
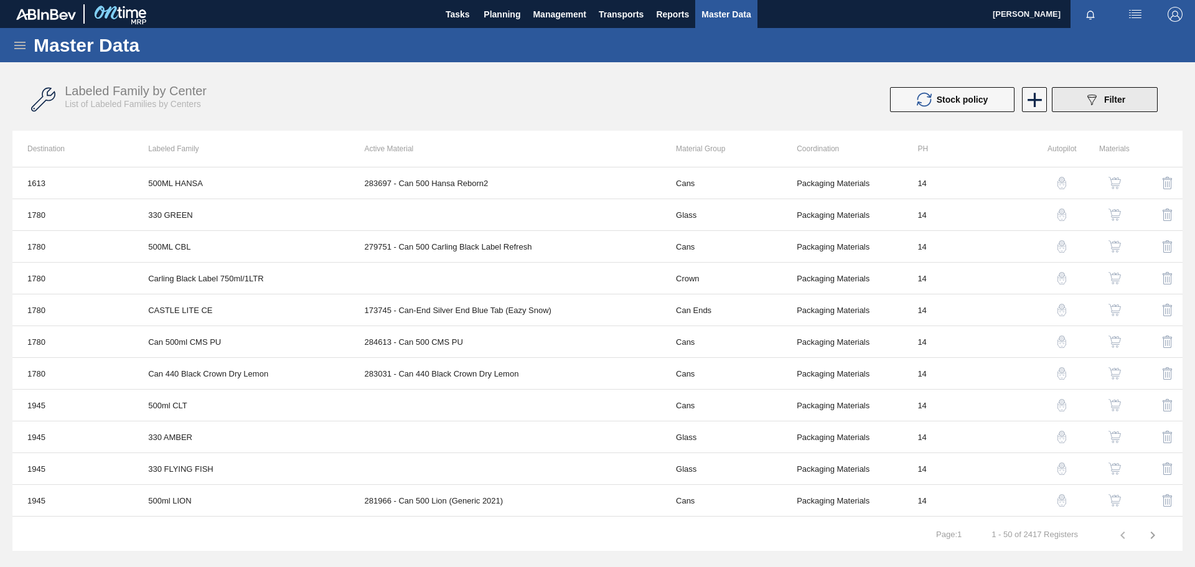
click at [1102, 101] on div "089F7B8B-B2A5-4AFE-B5C0-19BA573D28AC Filter" at bounding box center [1105, 99] width 41 height 15
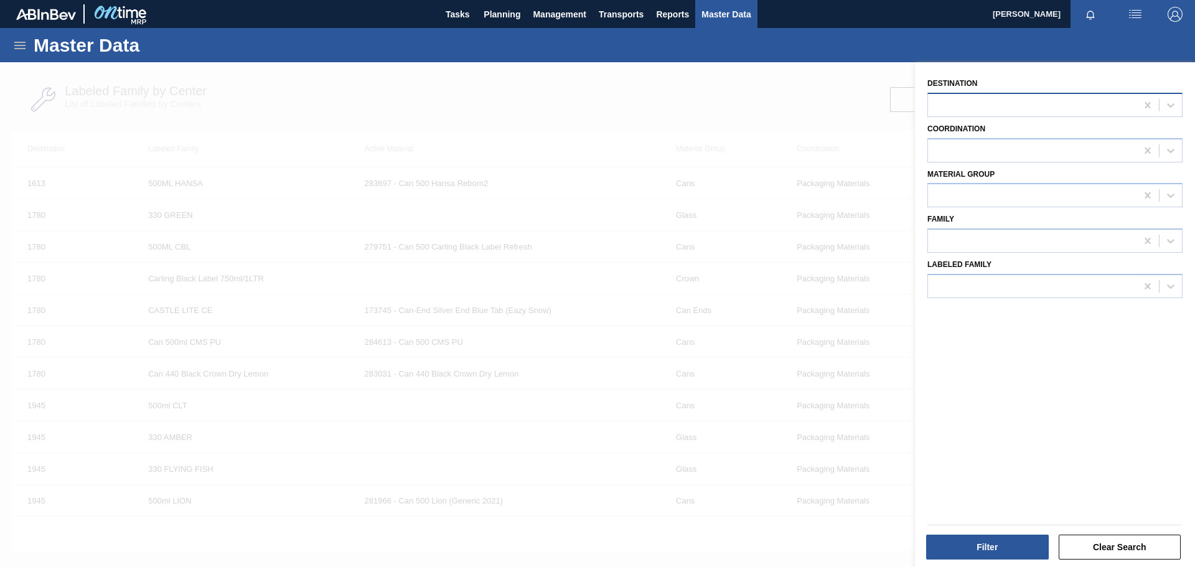
click at [965, 103] on div at bounding box center [1032, 105] width 209 height 18
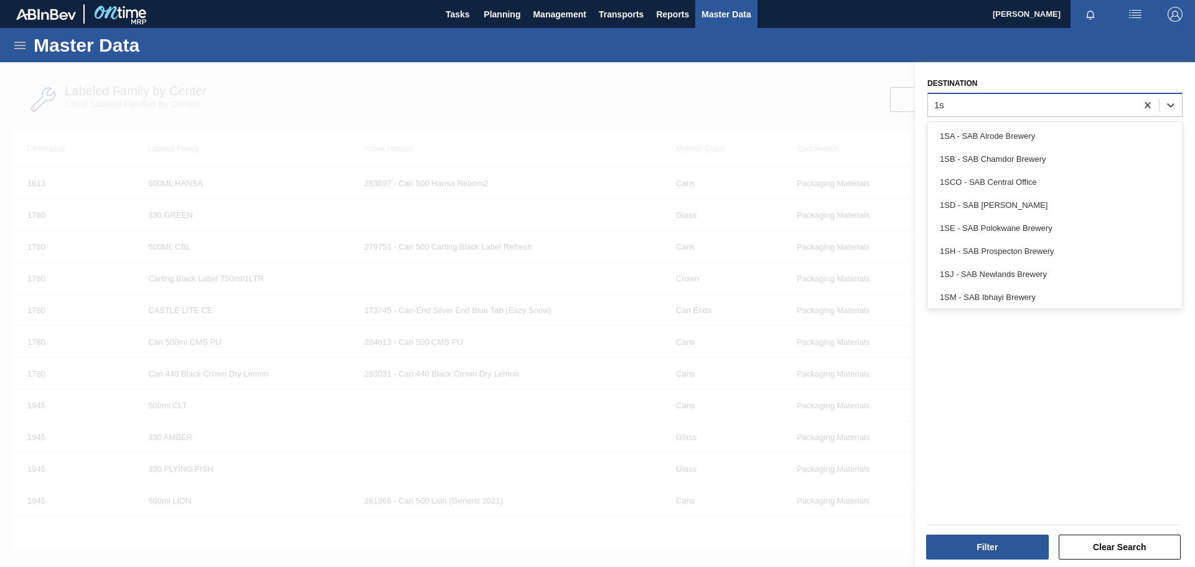
type input "1sd"
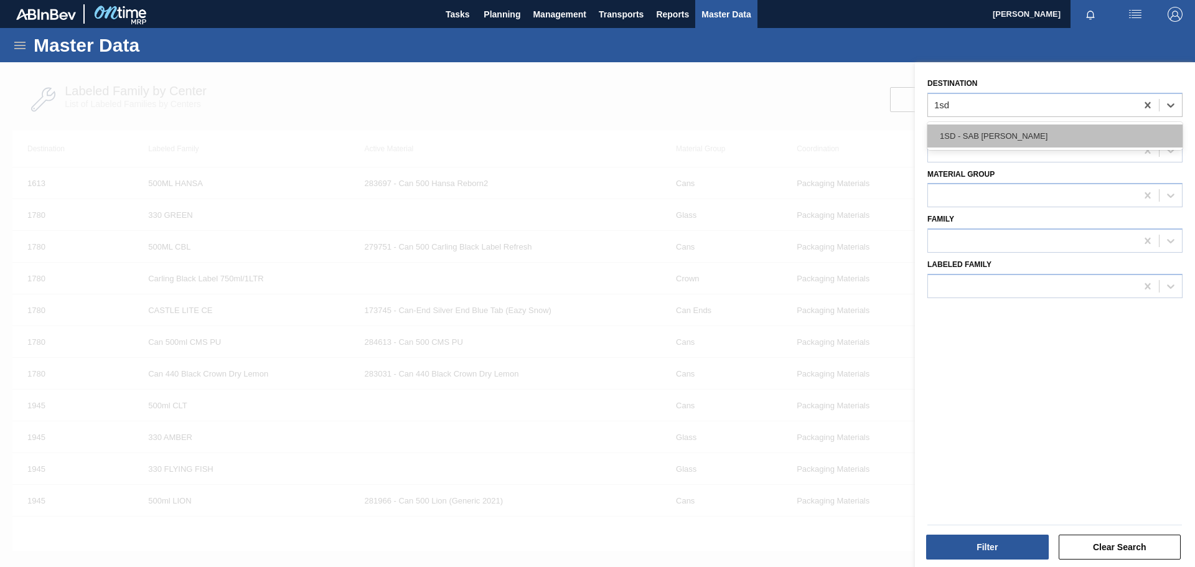
click at [982, 130] on div "1SD - SAB [PERSON_NAME]" at bounding box center [1055, 136] width 255 height 23
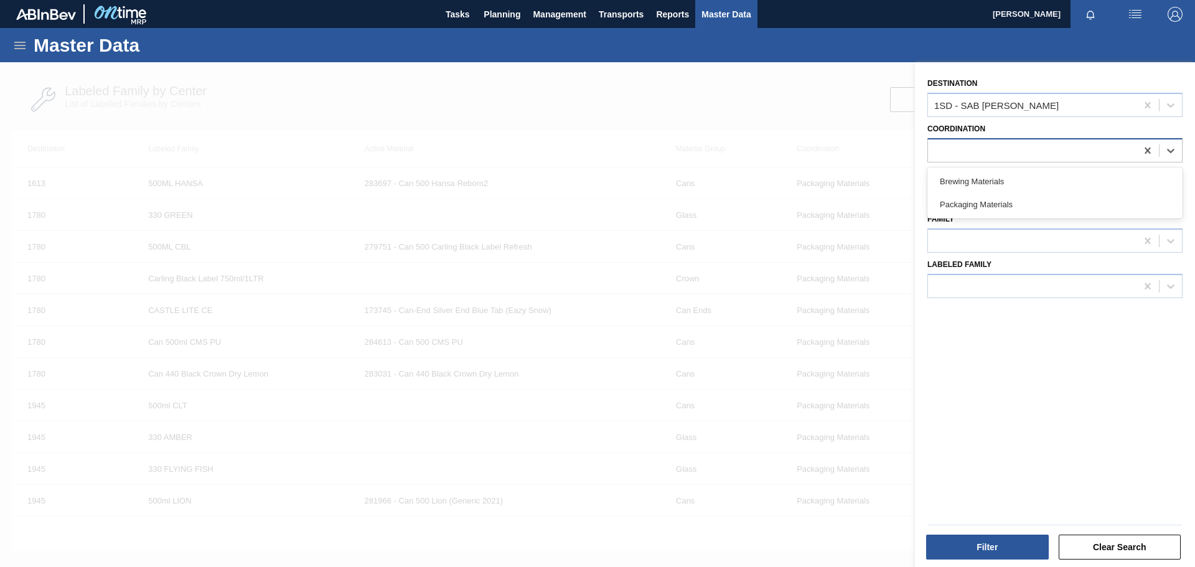
click at [977, 146] on div at bounding box center [1032, 150] width 209 height 18
click at [973, 201] on div "Packaging Materials" at bounding box center [1055, 204] width 255 height 23
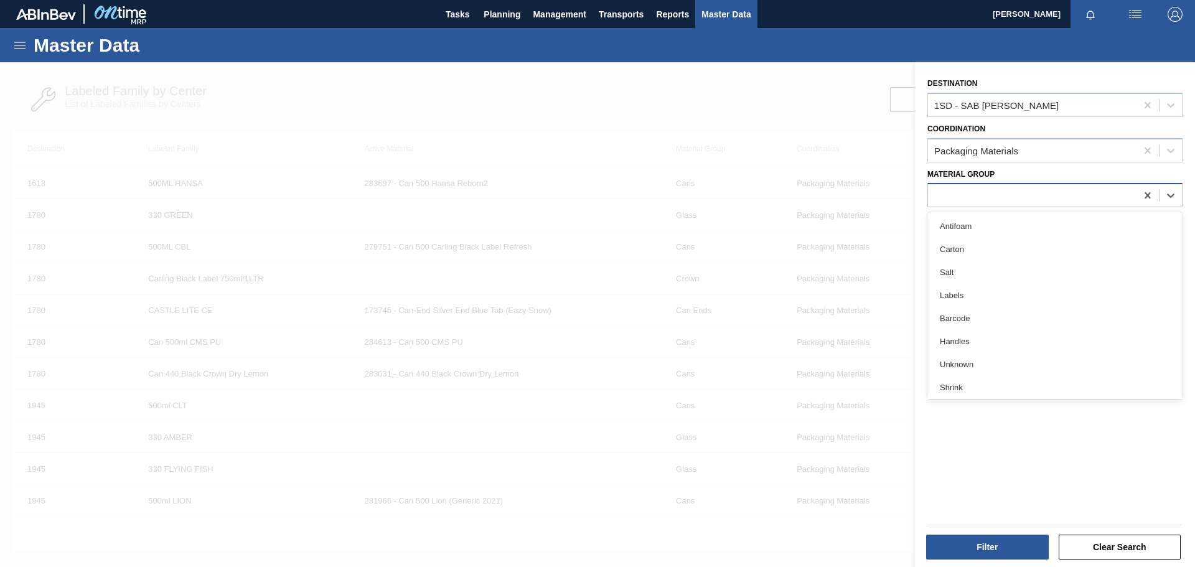
click at [961, 204] on div at bounding box center [1032, 196] width 209 height 18
type Group "cro"
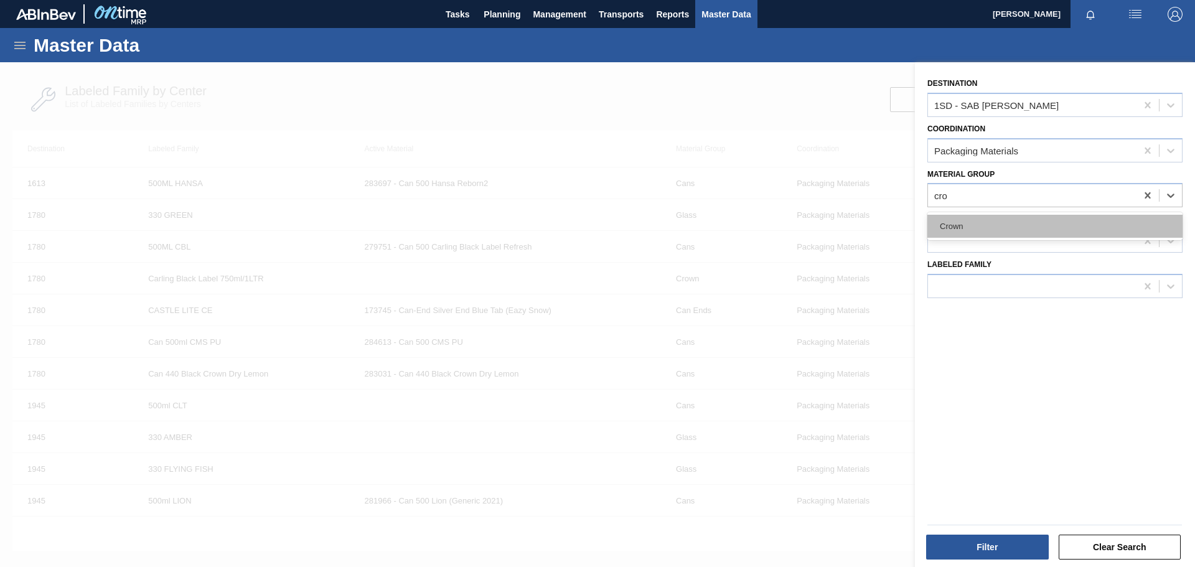
click at [956, 227] on div "Crown" at bounding box center [1055, 226] width 255 height 23
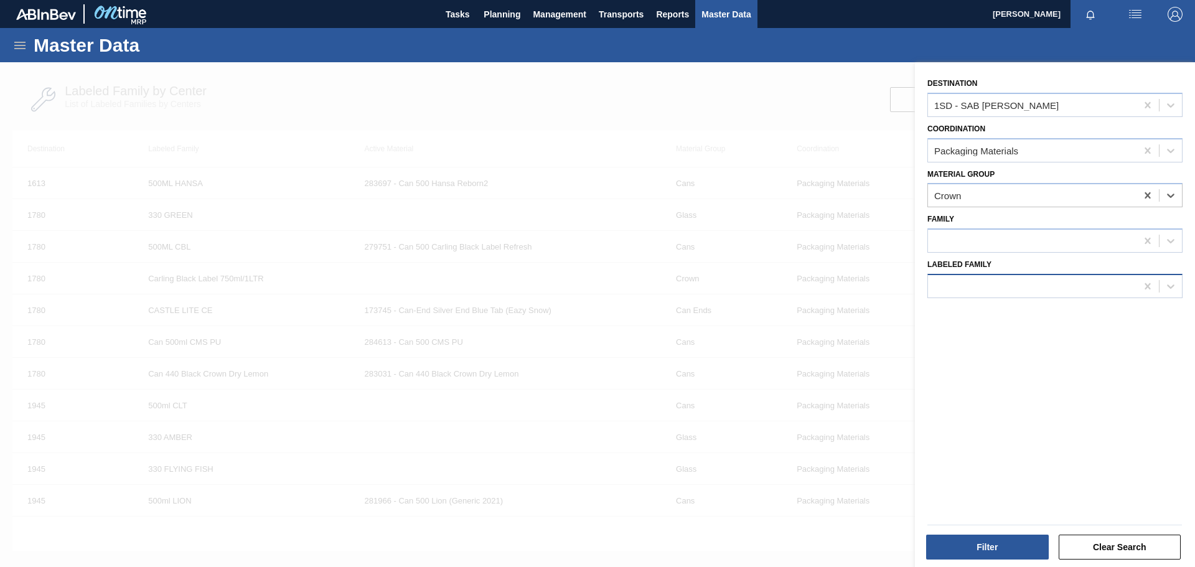
click at [948, 281] on div at bounding box center [1032, 286] width 209 height 18
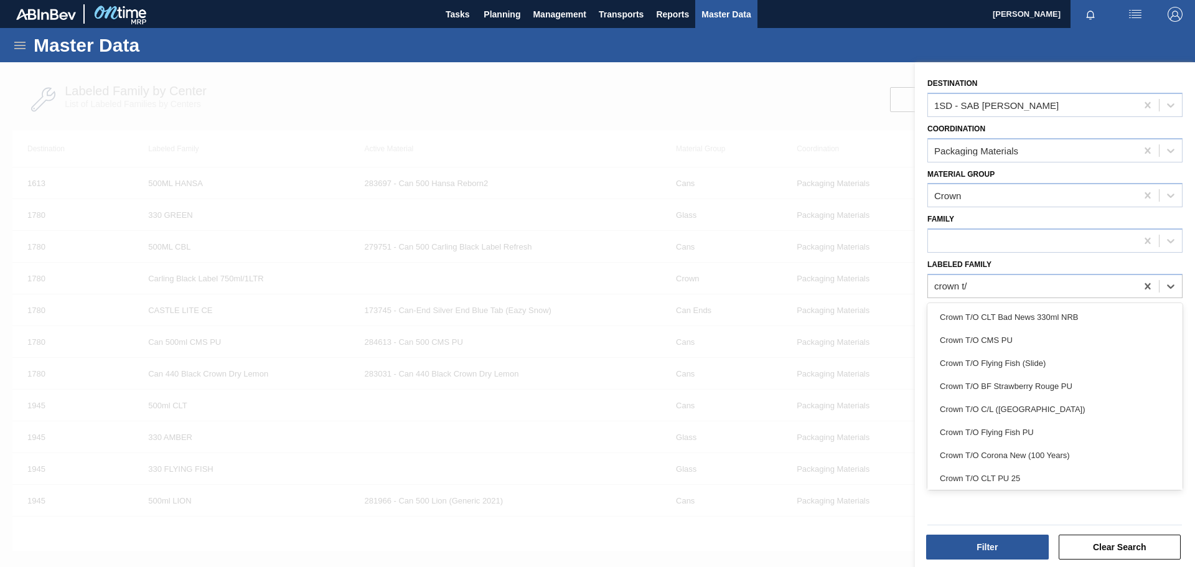
type Family "crown t/o"
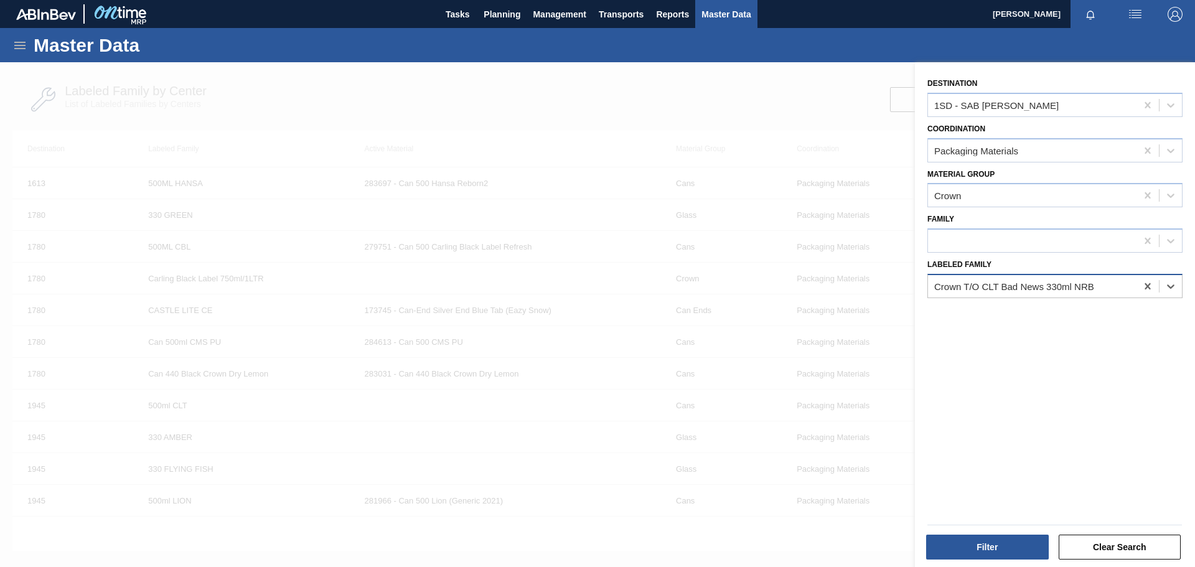
click at [1110, 284] on div "Crown T/O CLT Bad News 330ml NRB" at bounding box center [1032, 286] width 209 height 18
click at [1146, 284] on icon at bounding box center [1148, 286] width 12 height 12
click at [984, 281] on div at bounding box center [1032, 286] width 209 height 18
paste Family "Crown T/O Flying Fish Promo 2025"
type Family "Crown T/O Flying Fish Promo 2025"
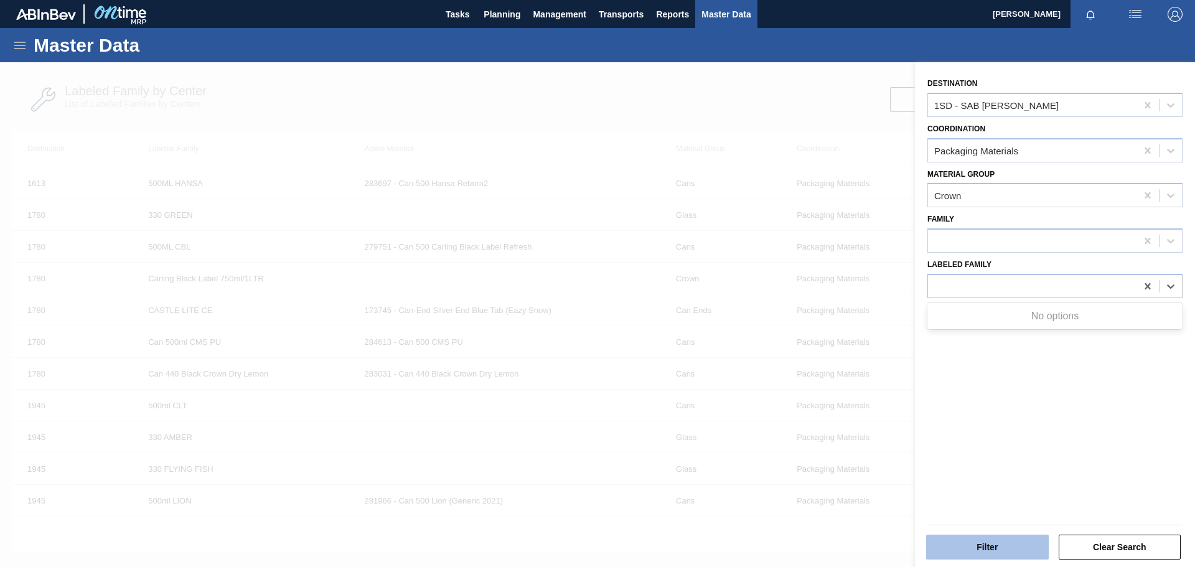
click at [1015, 543] on button "Filter" at bounding box center [987, 547] width 123 height 25
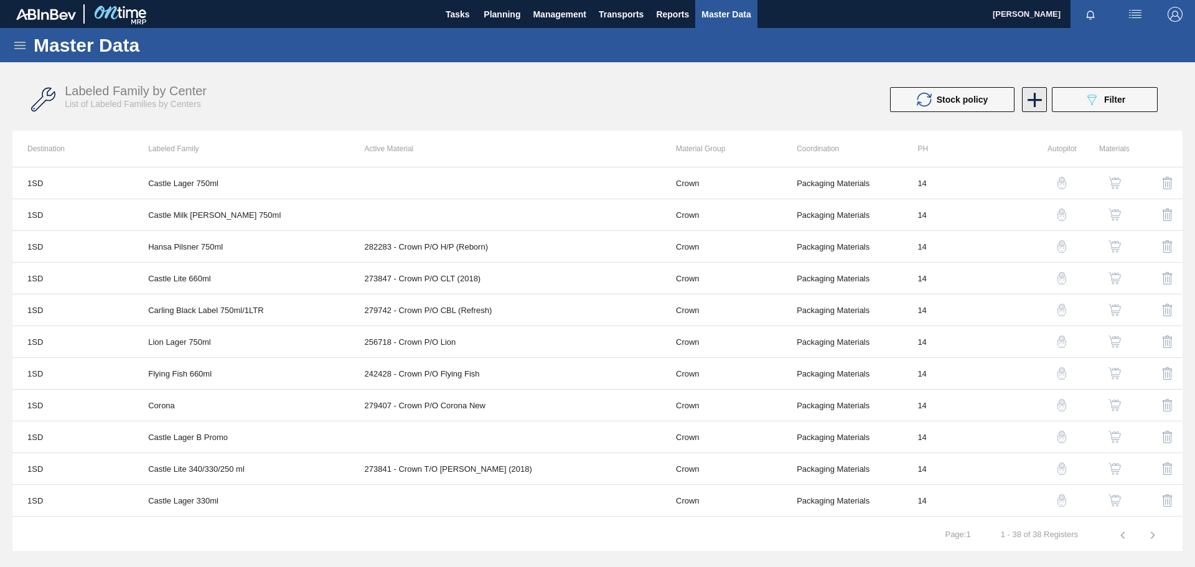
click at [1035, 102] on icon at bounding box center [1035, 100] width 14 height 14
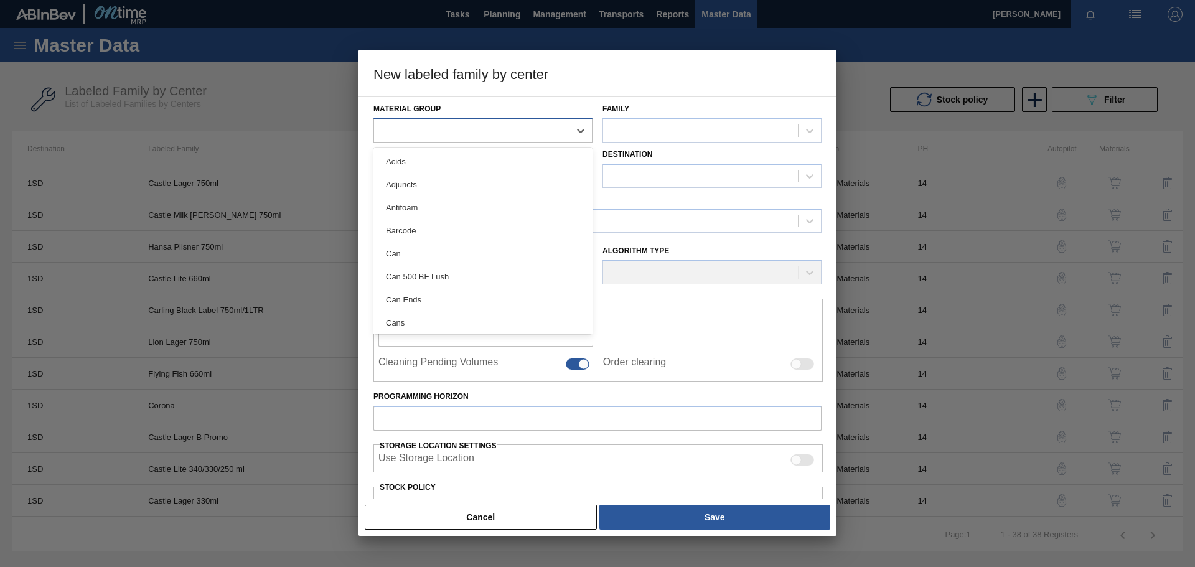
click at [524, 124] on div at bounding box center [471, 130] width 195 height 18
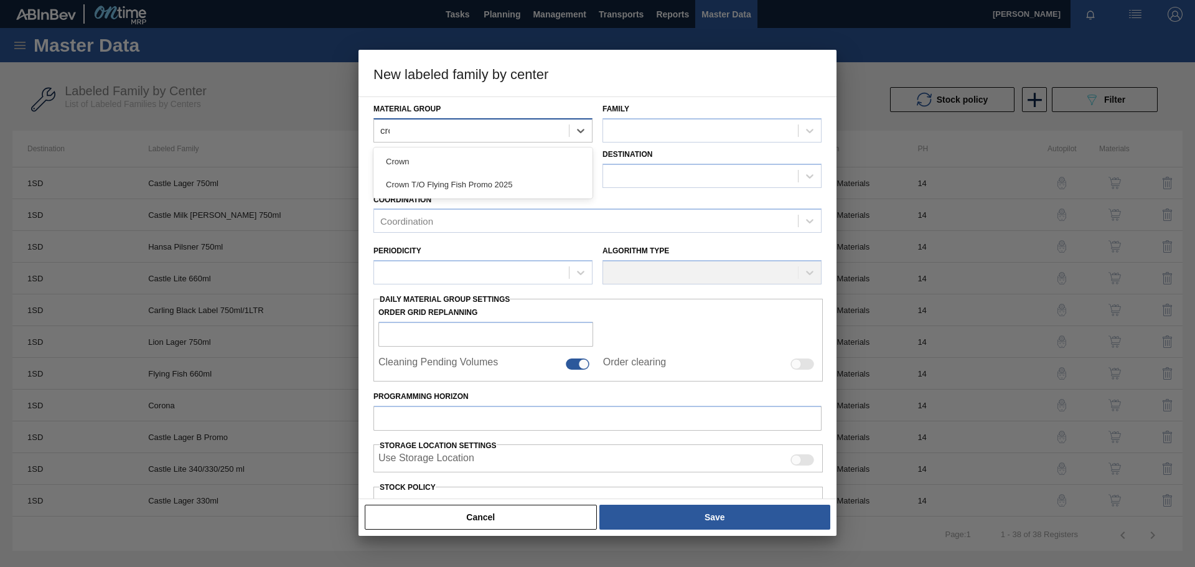
type Group "crow"
drag, startPoint x: 494, startPoint y: 163, endPoint x: 498, endPoint y: 157, distance: 6.7
click at [497, 157] on div "Crown" at bounding box center [483, 161] width 219 height 23
click at [680, 132] on div at bounding box center [700, 130] width 195 height 18
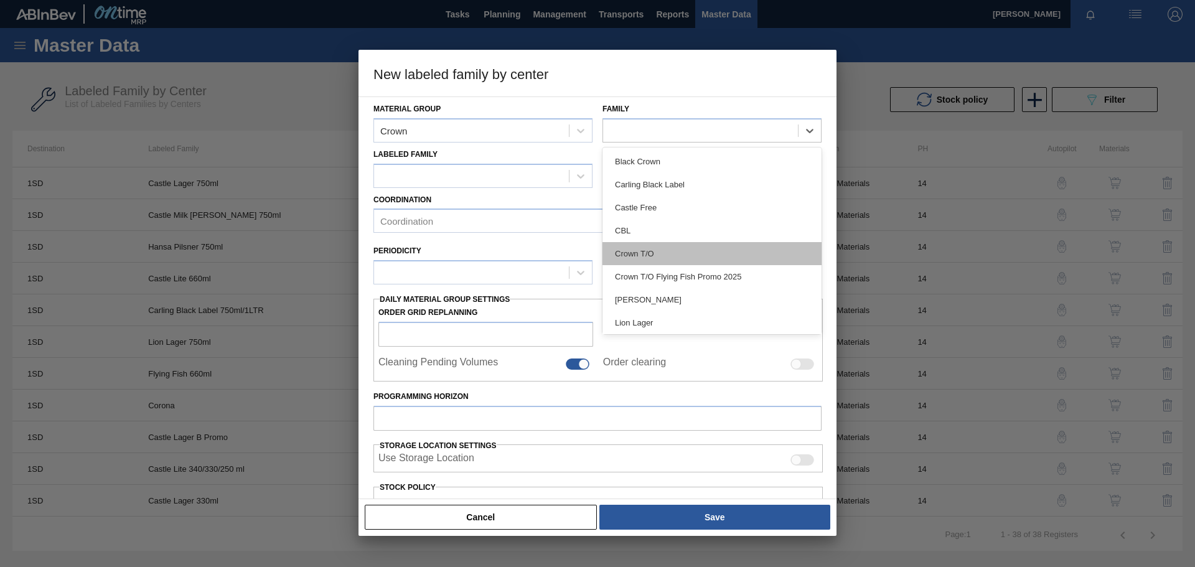
click at [640, 255] on div "Crown T/O" at bounding box center [712, 253] width 219 height 23
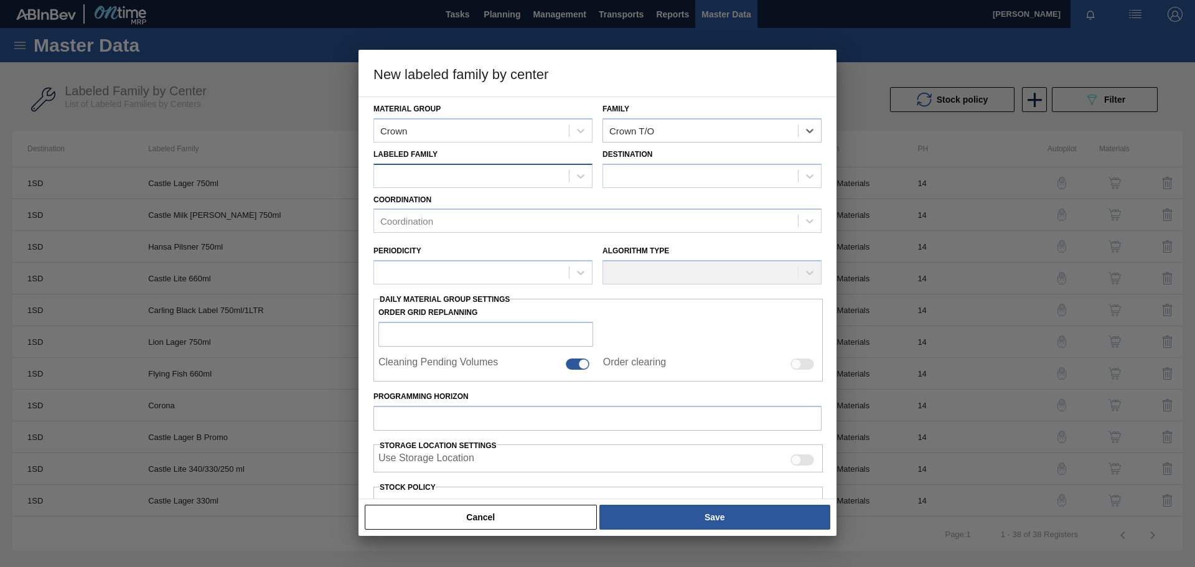
click at [440, 174] on div at bounding box center [471, 176] width 195 height 18
click at [443, 174] on div at bounding box center [471, 176] width 195 height 18
paste Family "Crown T/O Flying Fish Promo 2025"
type Family "Crown T/O Flying Fish Promo 2025"
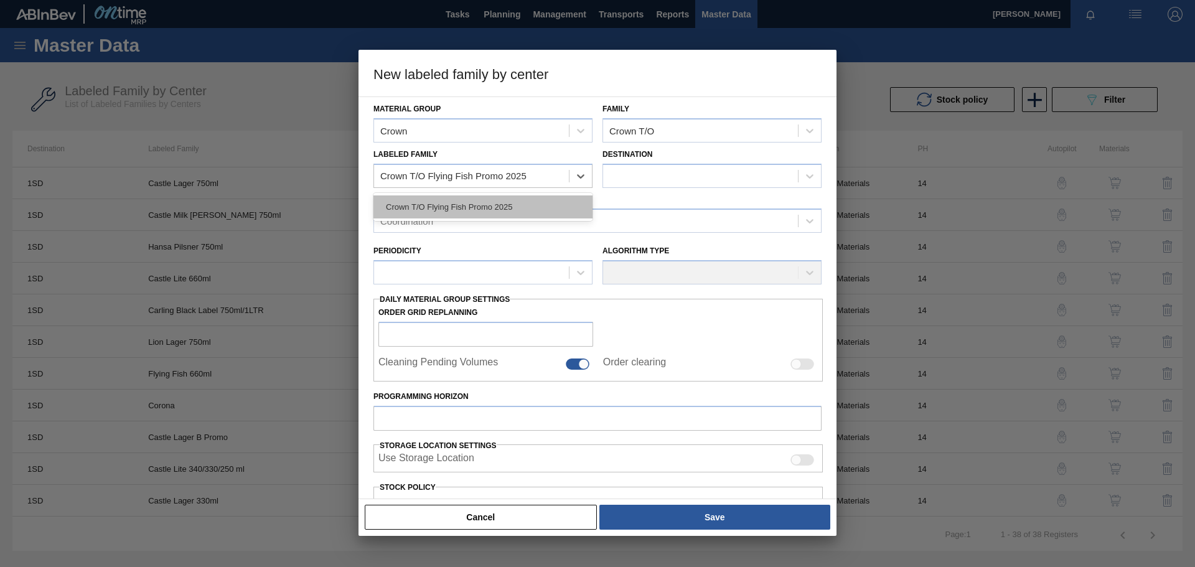
click at [498, 208] on div "Crown T/O Flying Fish Promo 2025" at bounding box center [483, 207] width 219 height 23
checkbox input "false"
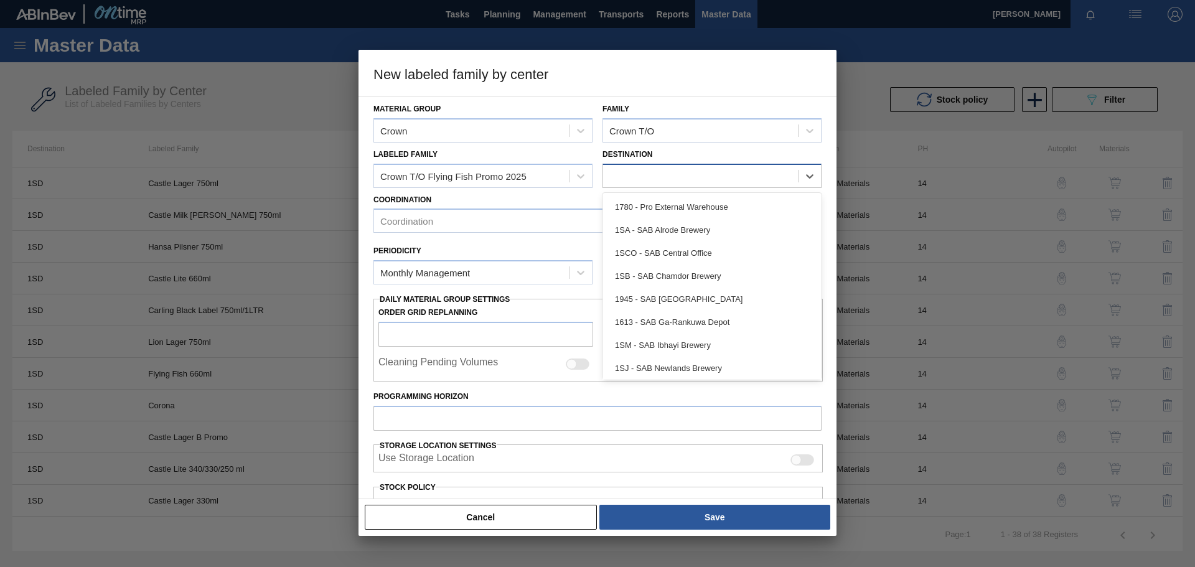
click at [734, 177] on div at bounding box center [700, 176] width 195 height 18
type input "1sd"
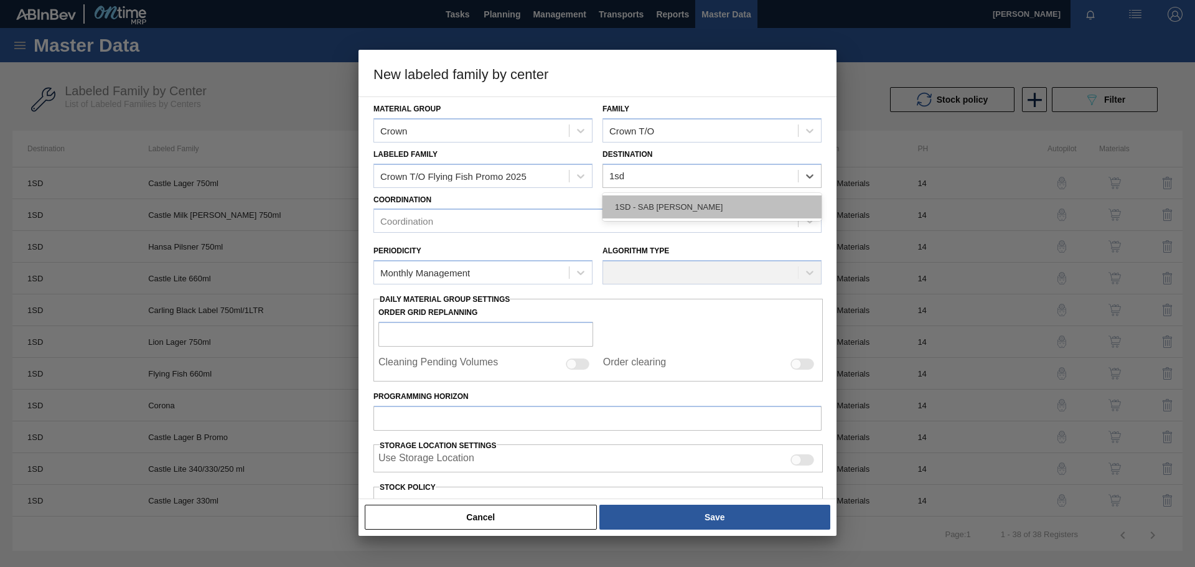
click at [708, 206] on div "1SD - SAB [PERSON_NAME]" at bounding box center [712, 207] width 219 height 23
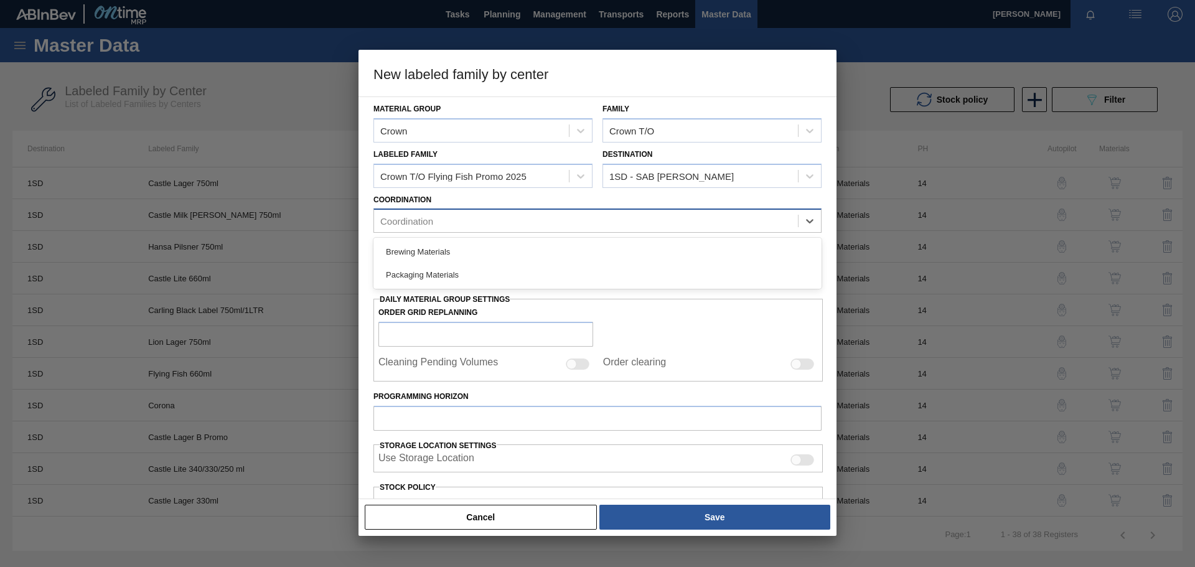
click at [466, 224] on div "Coordination" at bounding box center [586, 221] width 424 height 18
click at [423, 269] on div "Packaging Materials" at bounding box center [598, 274] width 448 height 23
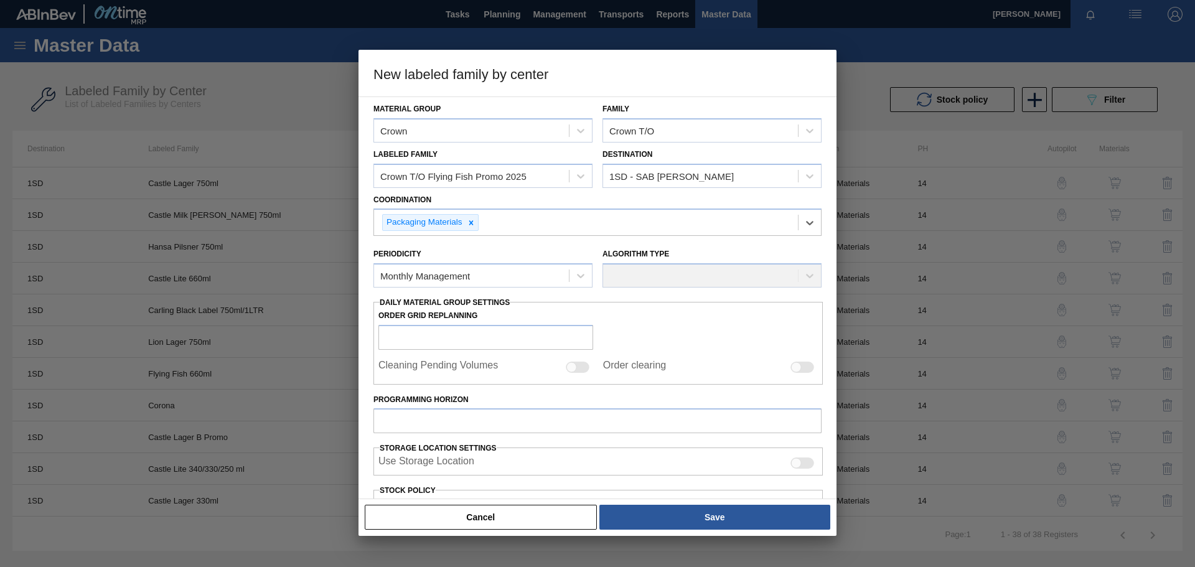
click at [641, 276] on div "Algorithm Type" at bounding box center [712, 266] width 219 height 42
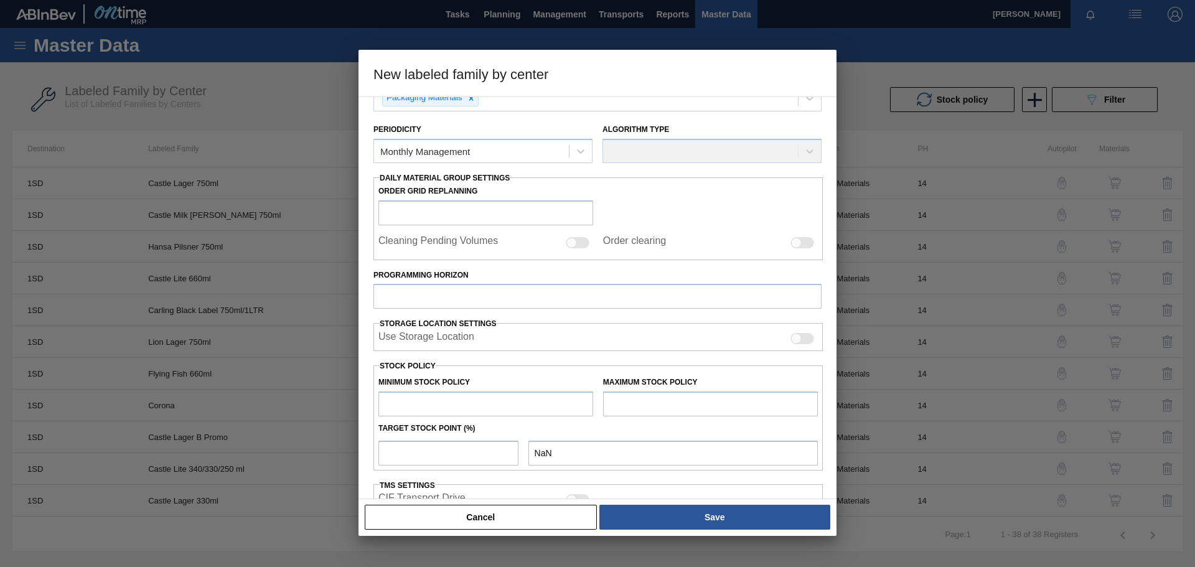
scroll to position [187, 0]
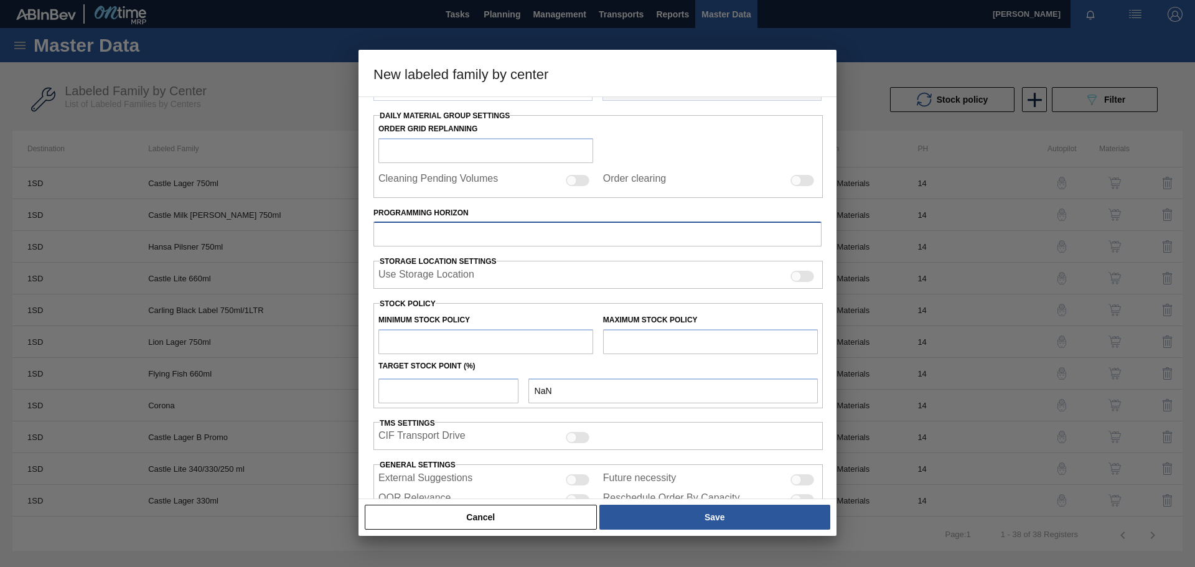
click at [450, 235] on input "Programming Horizon" at bounding box center [598, 234] width 448 height 25
type input "14"
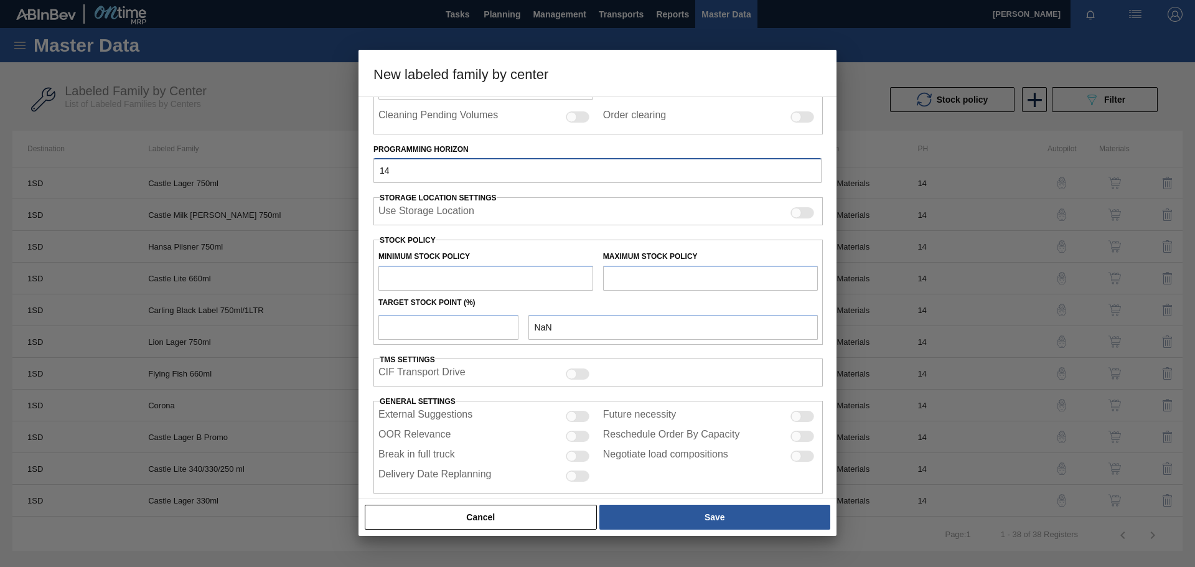
scroll to position [266, 0]
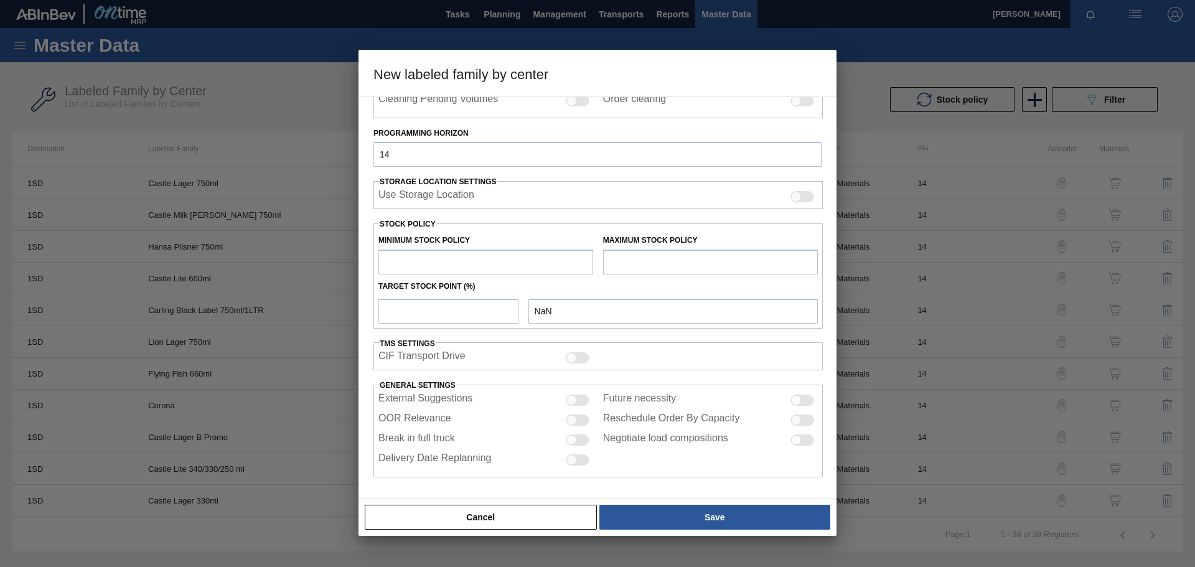
click at [467, 267] on input "text" at bounding box center [486, 262] width 215 height 25
